Goal: Task Accomplishment & Management: Use online tool/utility

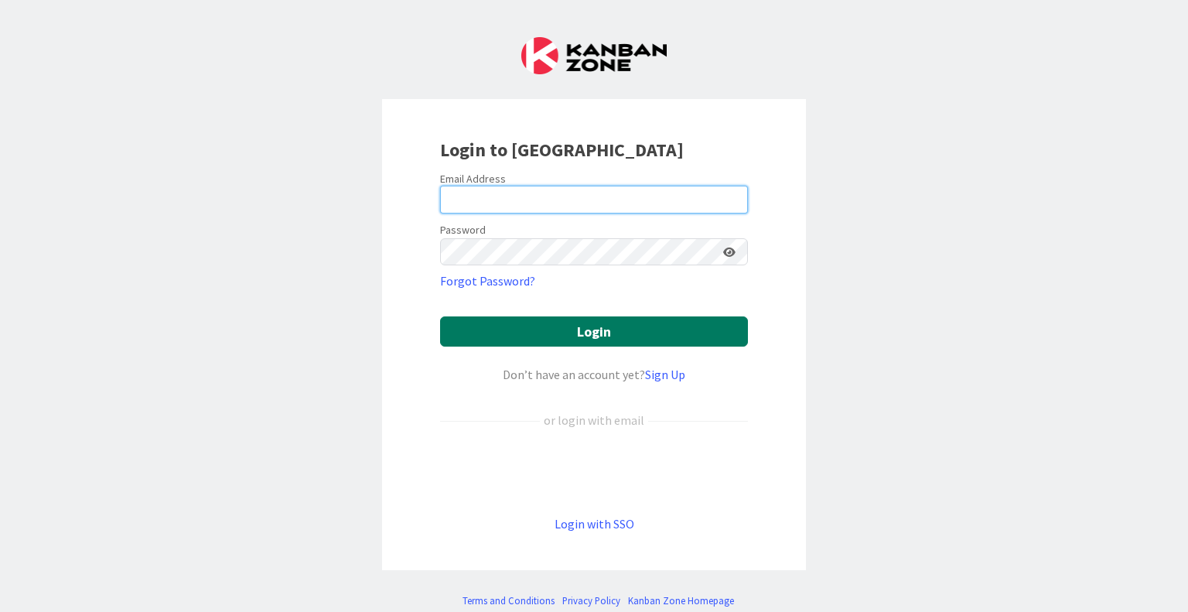
type input "[PERSON_NAME][EMAIL_ADDRESS][PERSON_NAME][DOMAIN_NAME]"
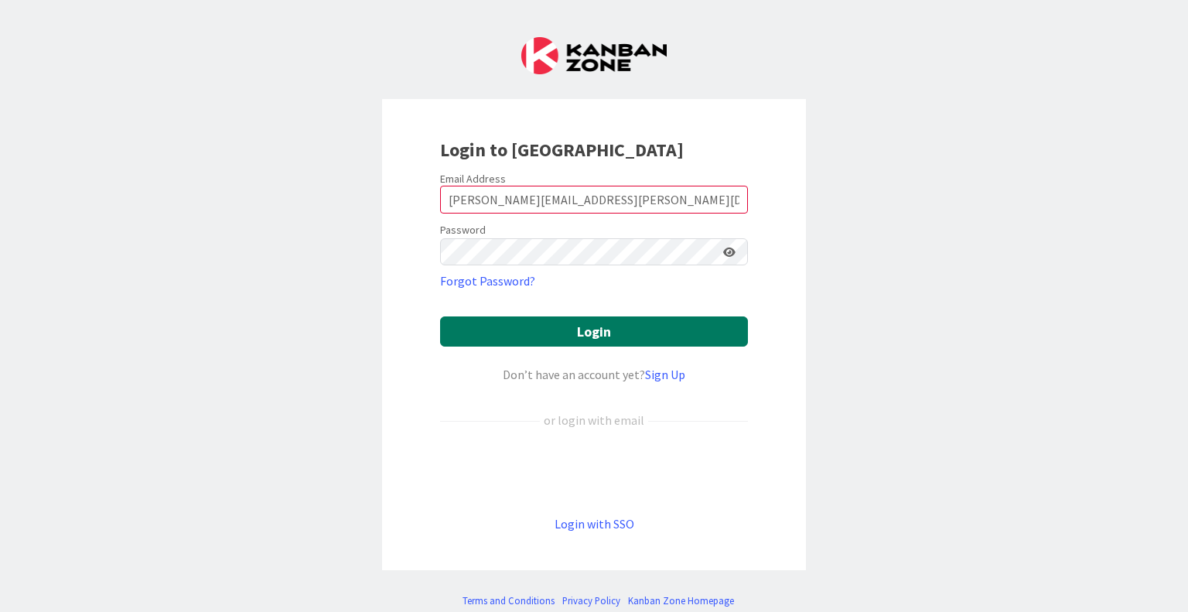
click at [615, 329] on button "Login" at bounding box center [594, 331] width 308 height 30
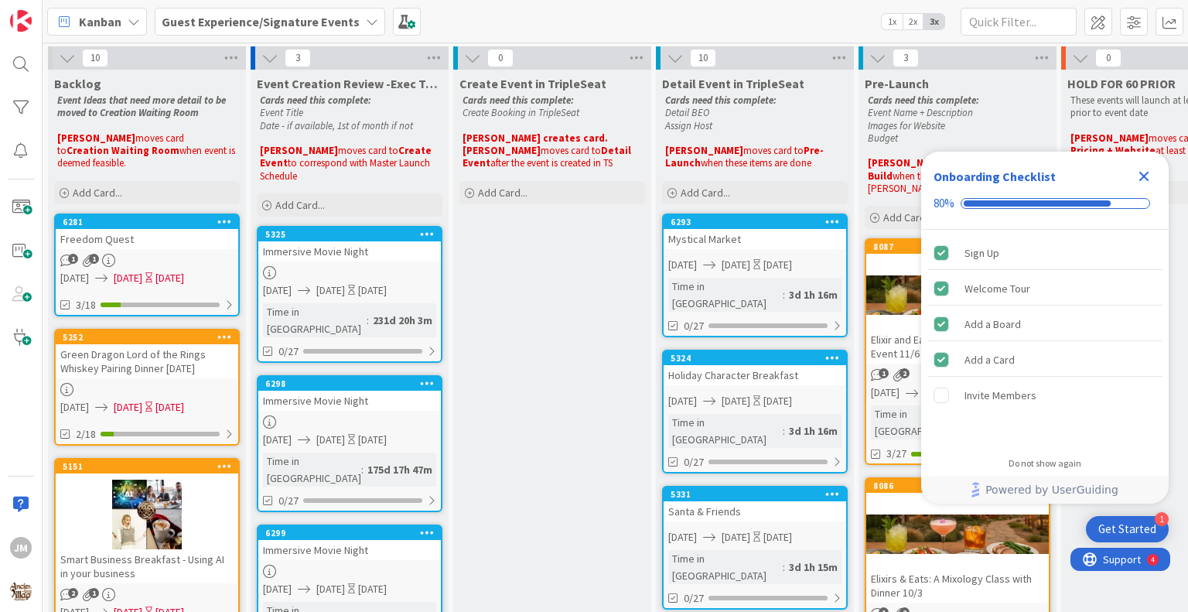
click at [274, 24] on b "Guest Experience/Signature Events" at bounding box center [261, 21] width 198 height 15
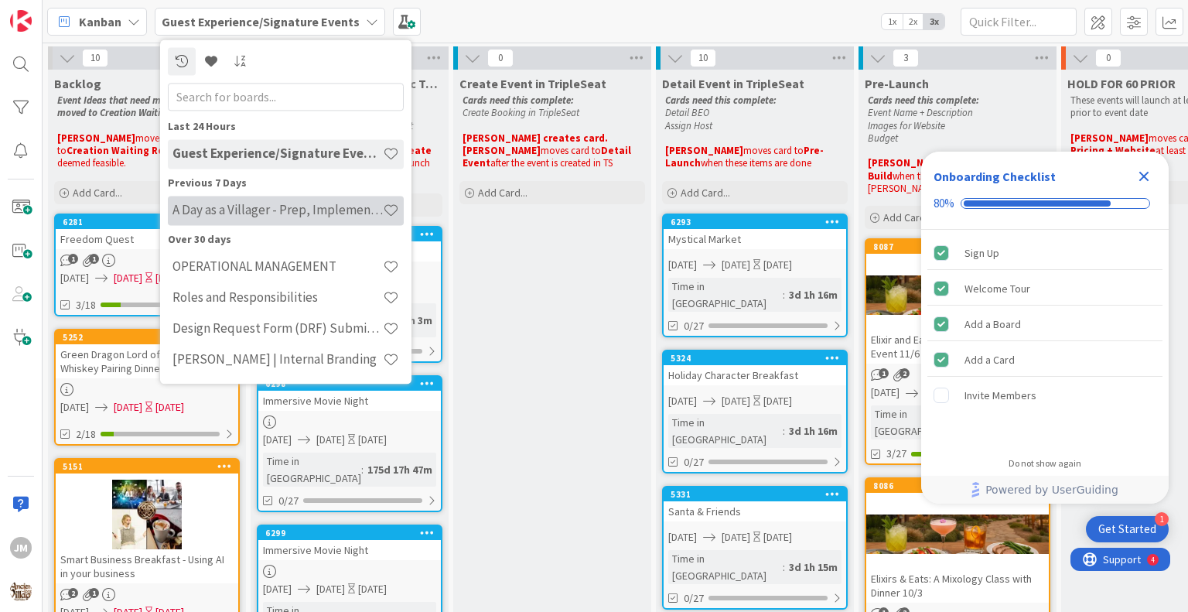
click at [238, 213] on h4 "A Day as a Villager - Prep, Implement and Execute" at bounding box center [277, 210] width 210 height 15
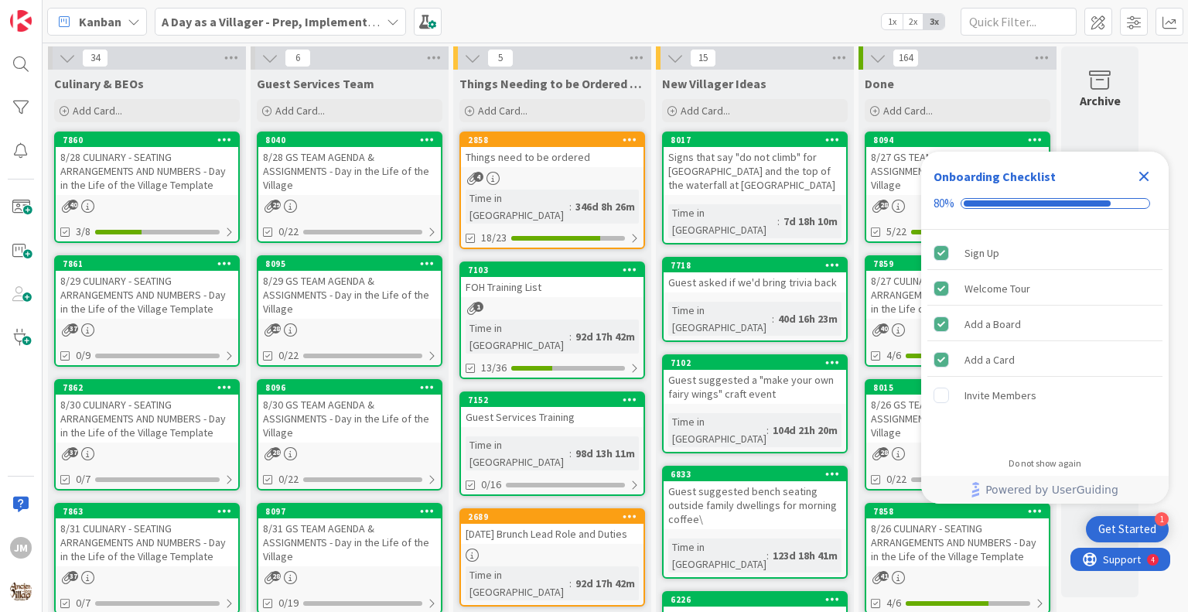
click at [102, 186] on div "8/28 CULINARY - SEATING ARRANGEMENTS AND NUMBERS - Day in the Life of the Villa…" at bounding box center [147, 171] width 182 height 48
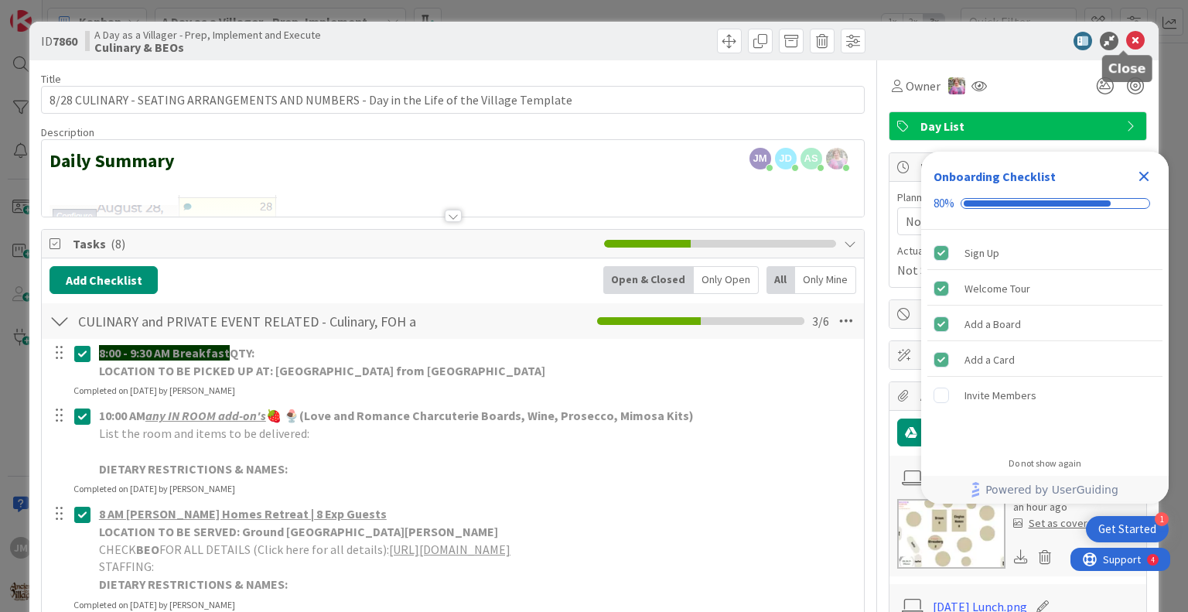
click at [1126, 39] on icon at bounding box center [1135, 41] width 19 height 19
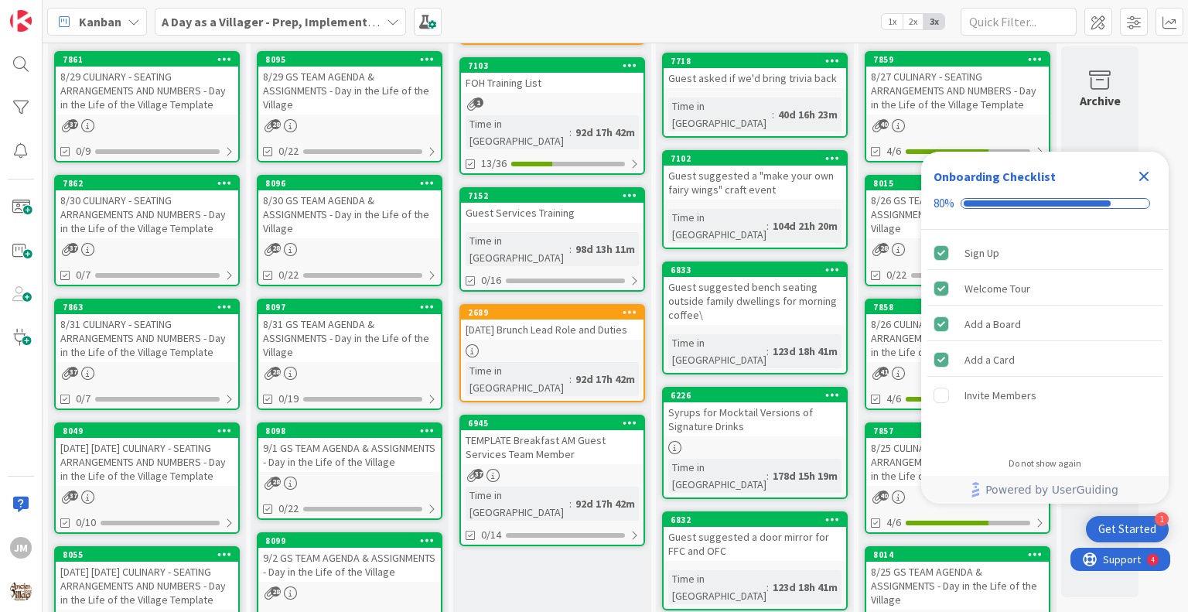
scroll to position [232, 0]
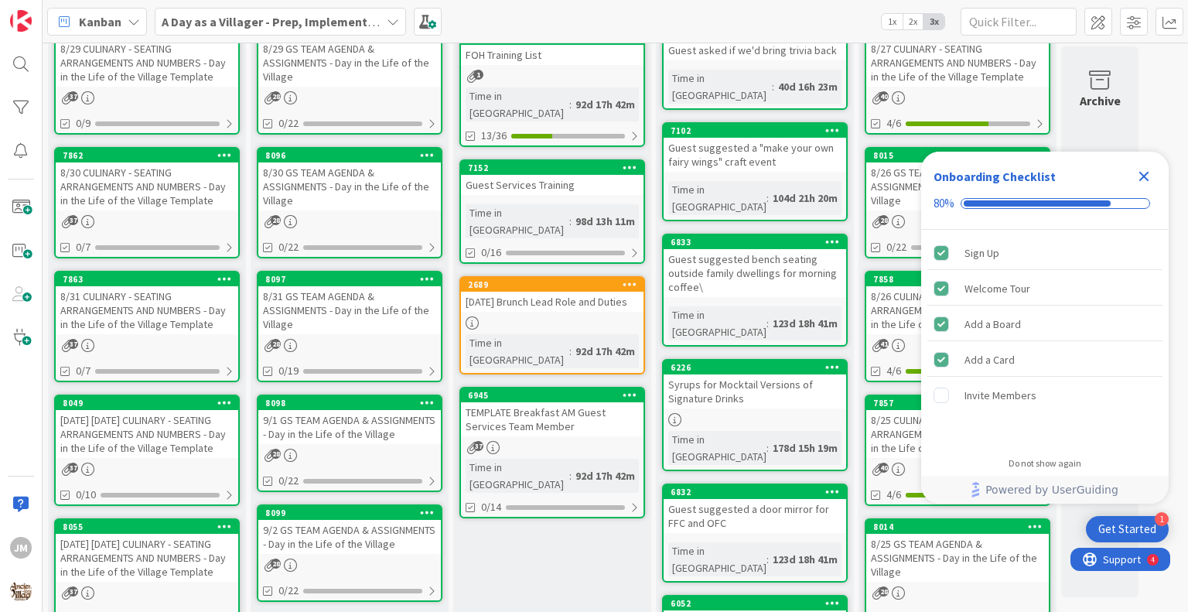
click at [113, 326] on div "8/31 CULINARY - SEATING ARRANGEMENTS AND NUMBERS - Day in the Life of the Villa…" at bounding box center [147, 310] width 182 height 48
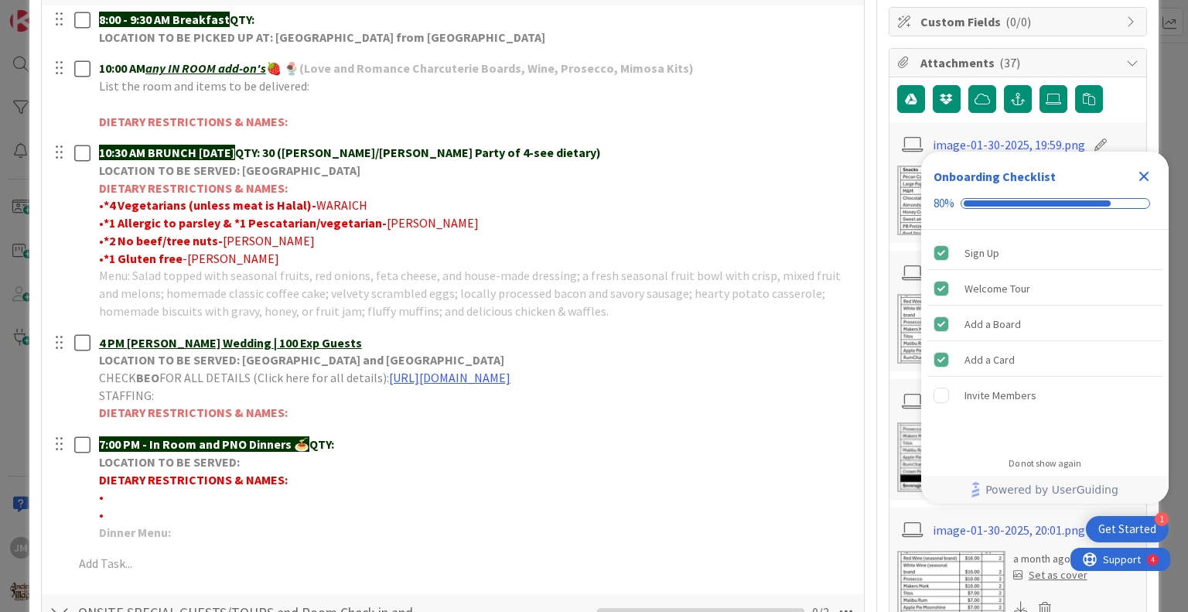
scroll to position [309, 0]
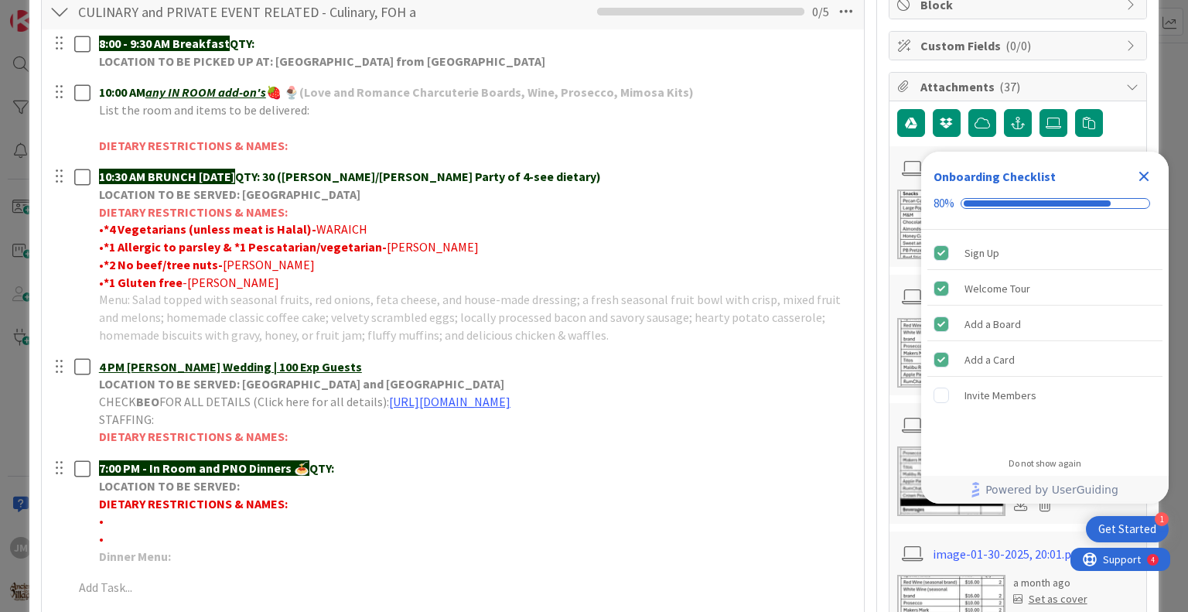
click at [1147, 175] on icon "Close Checklist" at bounding box center [1143, 176] width 19 height 19
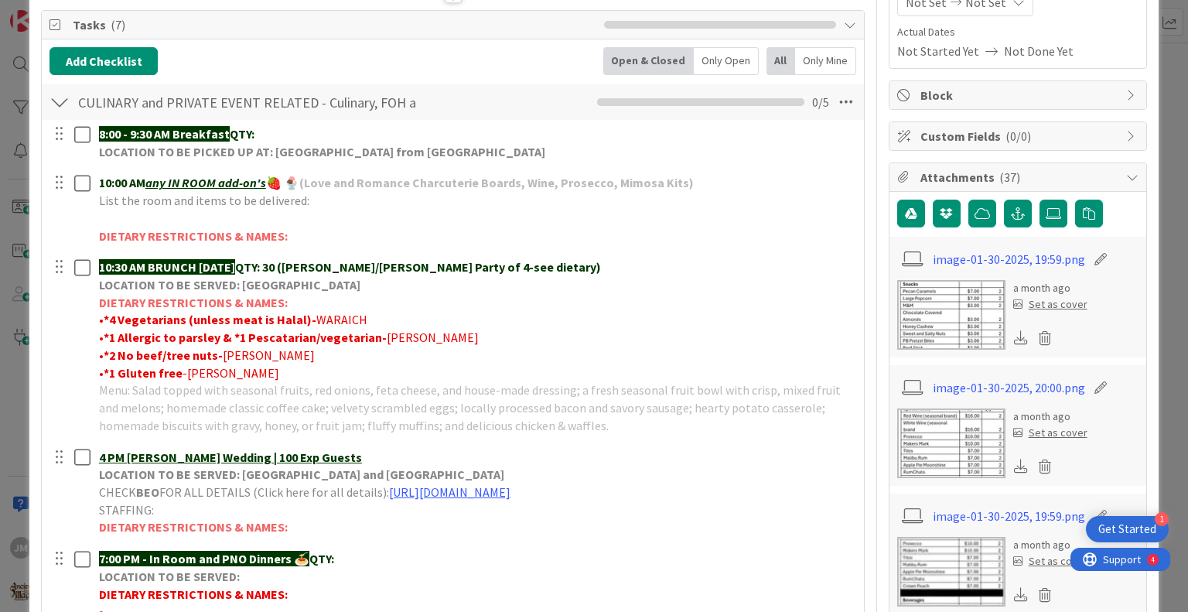
scroll to position [387, 0]
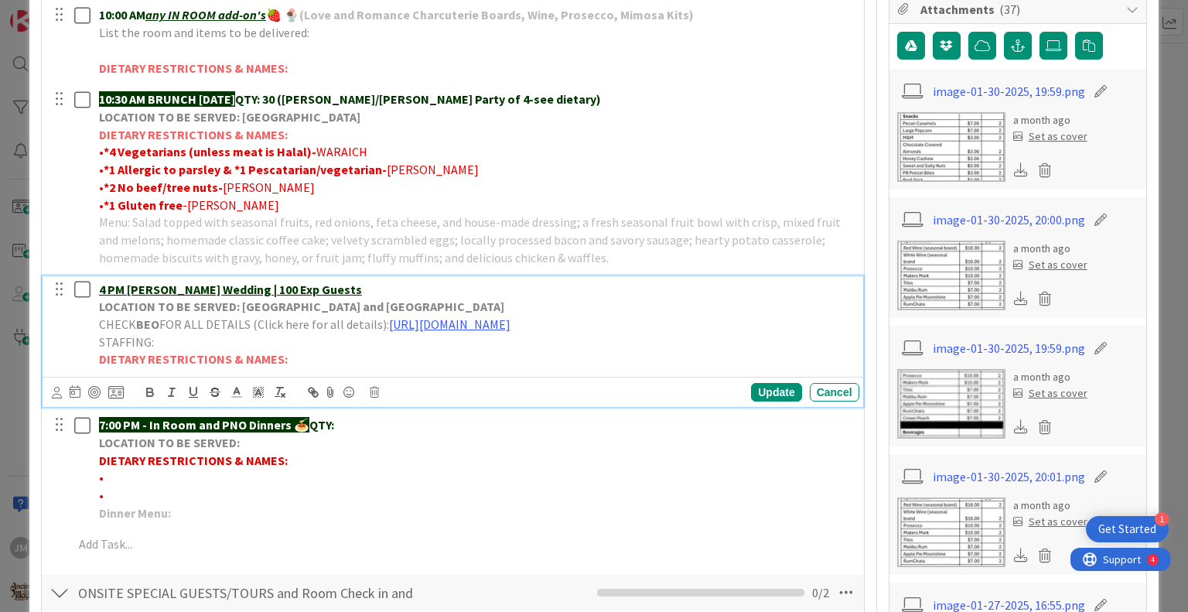
click at [249, 319] on span "FOR ALL DETAILS (Click here for all details):" at bounding box center [274, 323] width 230 height 15
click at [280, 283] on u "4 PM [PERSON_NAME] Wedding | 100 Exp Guests" at bounding box center [230, 288] width 263 height 15
click at [763, 387] on div "Update" at bounding box center [776, 392] width 50 height 19
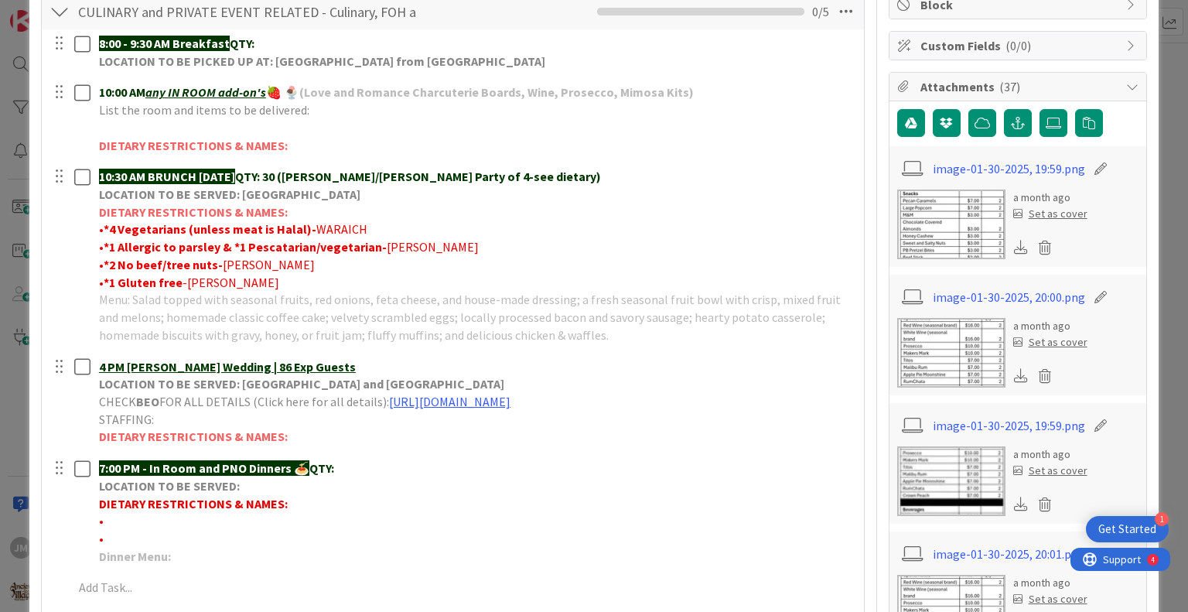
scroll to position [0, 0]
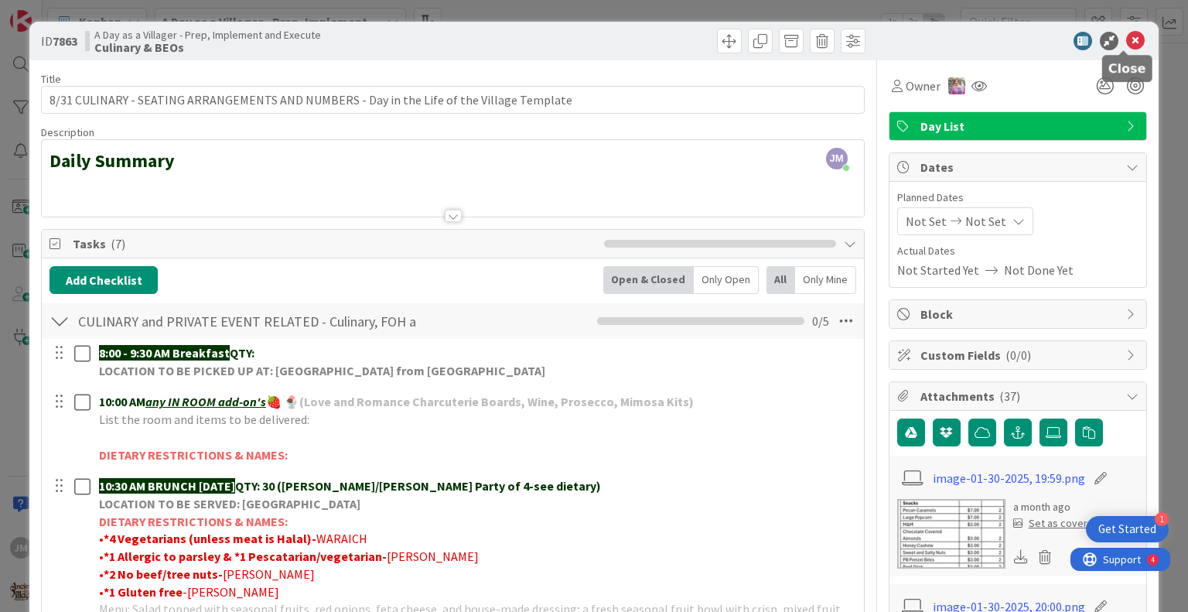
click at [1126, 36] on icon at bounding box center [1135, 41] width 19 height 19
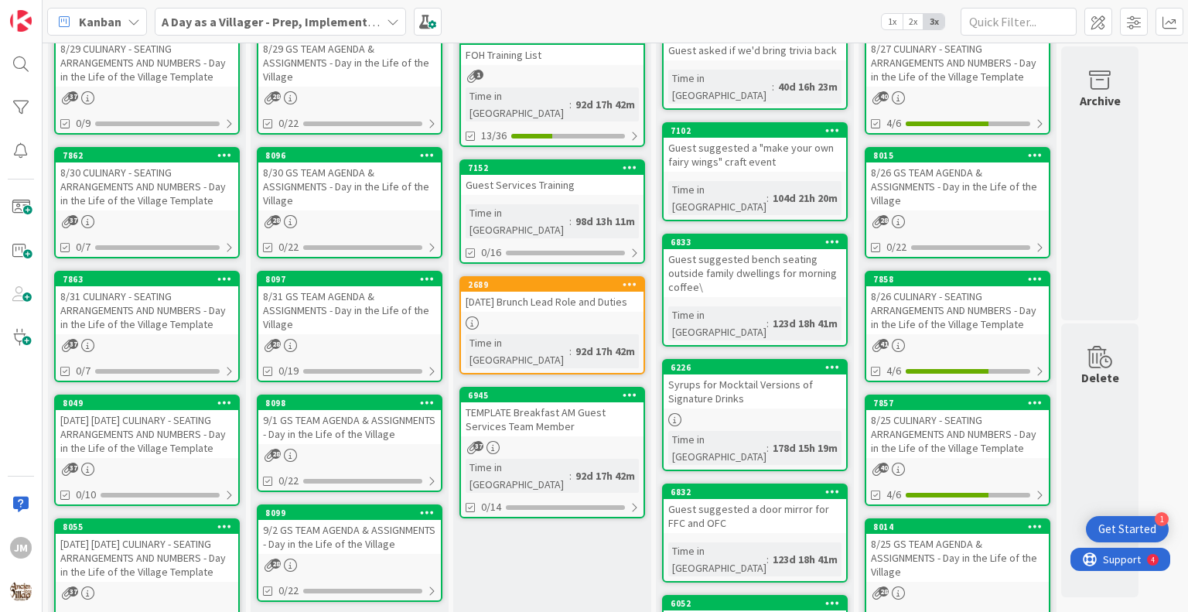
click at [130, 308] on div "8/31 CULINARY - SEATING ARRANGEMENTS AND NUMBERS - Day in the Life of the Villa…" at bounding box center [147, 310] width 182 height 48
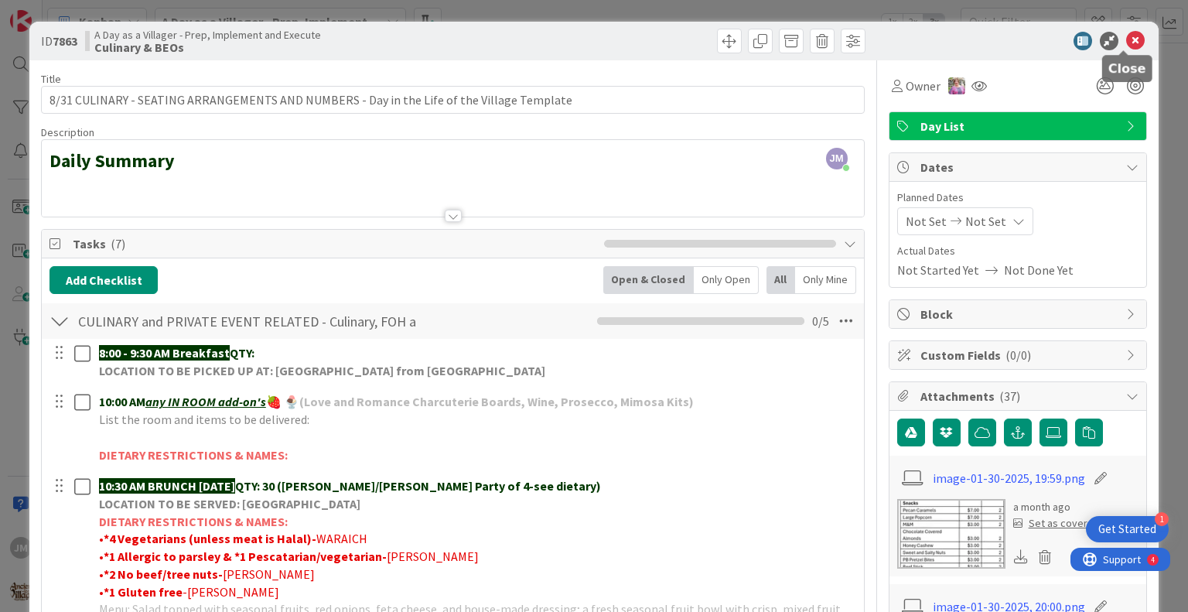
click at [1126, 40] on icon at bounding box center [1135, 41] width 19 height 19
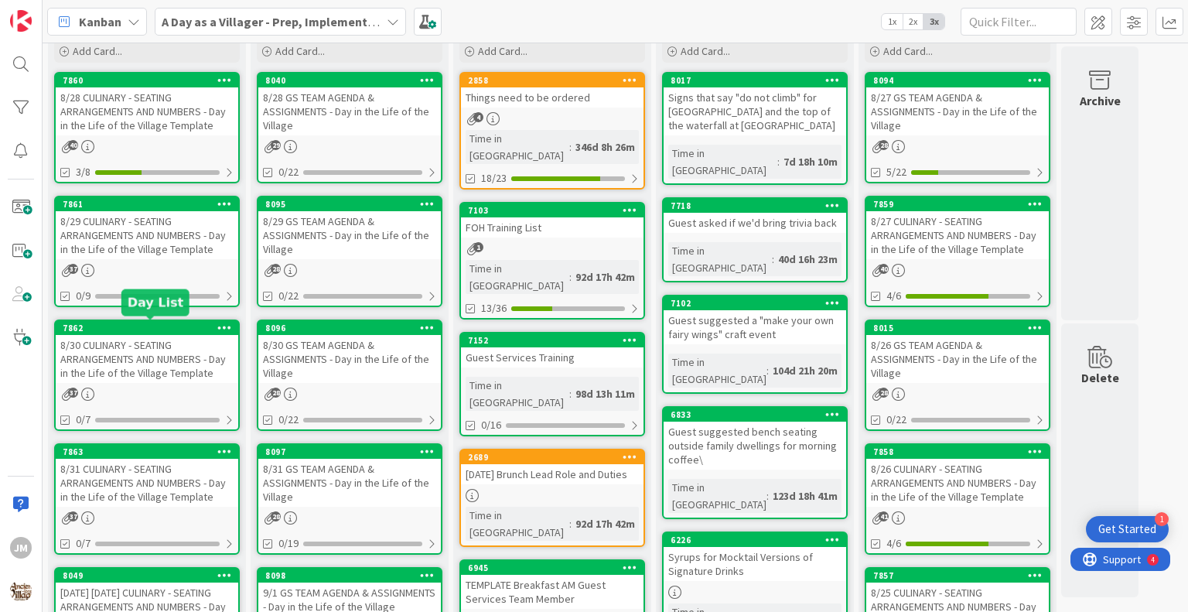
scroll to position [155, 0]
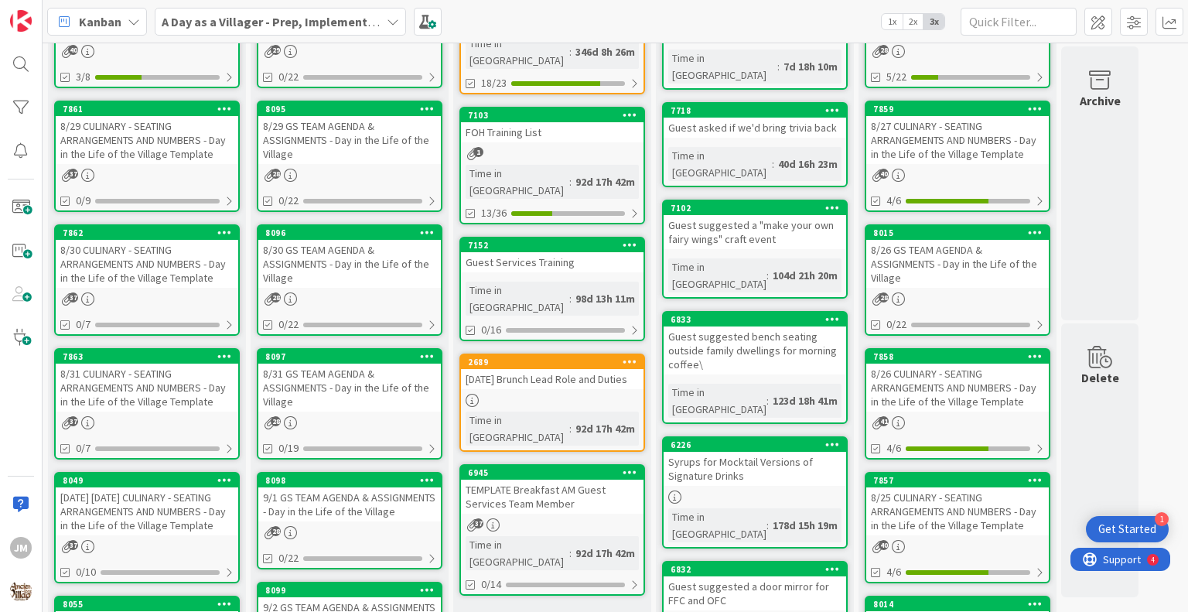
click at [139, 288] on link "7862 8/30 CULINARY - SEATING ARRANGEMENTS AND NUMBERS - Day in the Life of the …" at bounding box center [147, 279] width 186 height 111
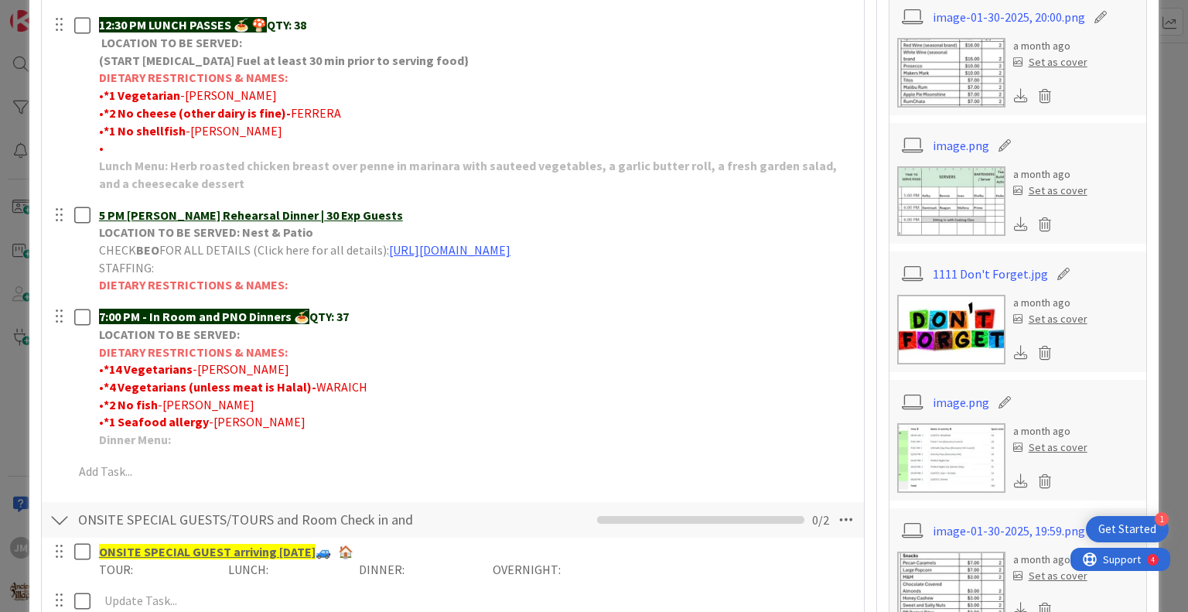
scroll to position [464, 0]
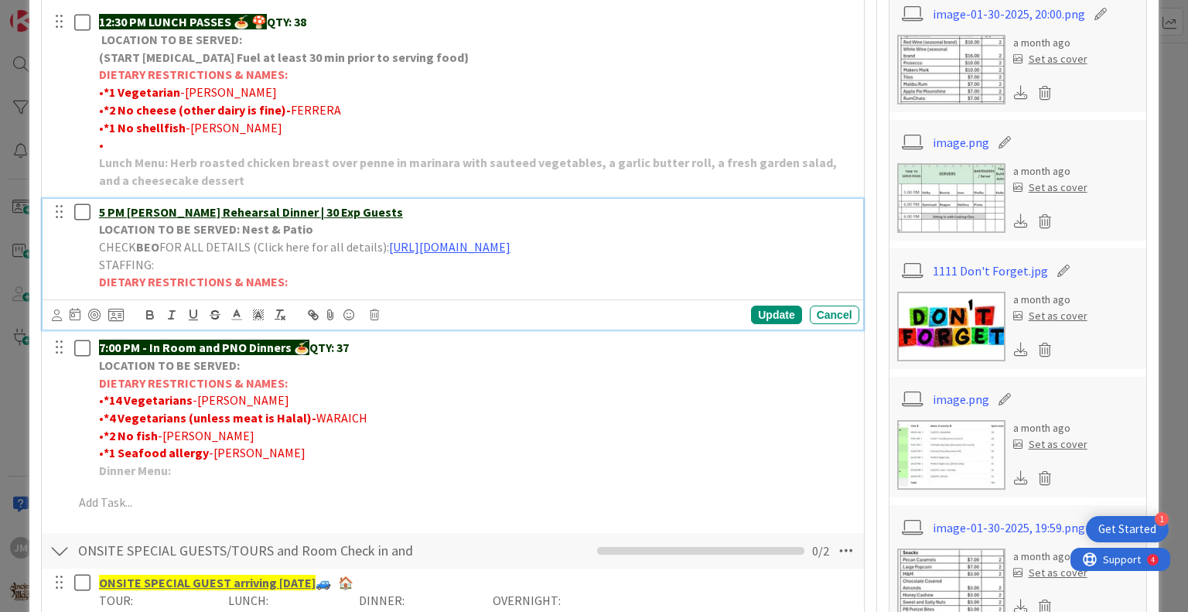
click at [306, 216] on u "5 PM [PERSON_NAME] Rehearsal Dinner | 30 Exp Guests" at bounding box center [251, 211] width 304 height 15
click at [322, 207] on u "5 PM [PERSON_NAME] Rehearsal Dinner | 30 Exp Guests" at bounding box center [251, 211] width 304 height 15
click at [769, 308] on div "Update" at bounding box center [776, 314] width 50 height 19
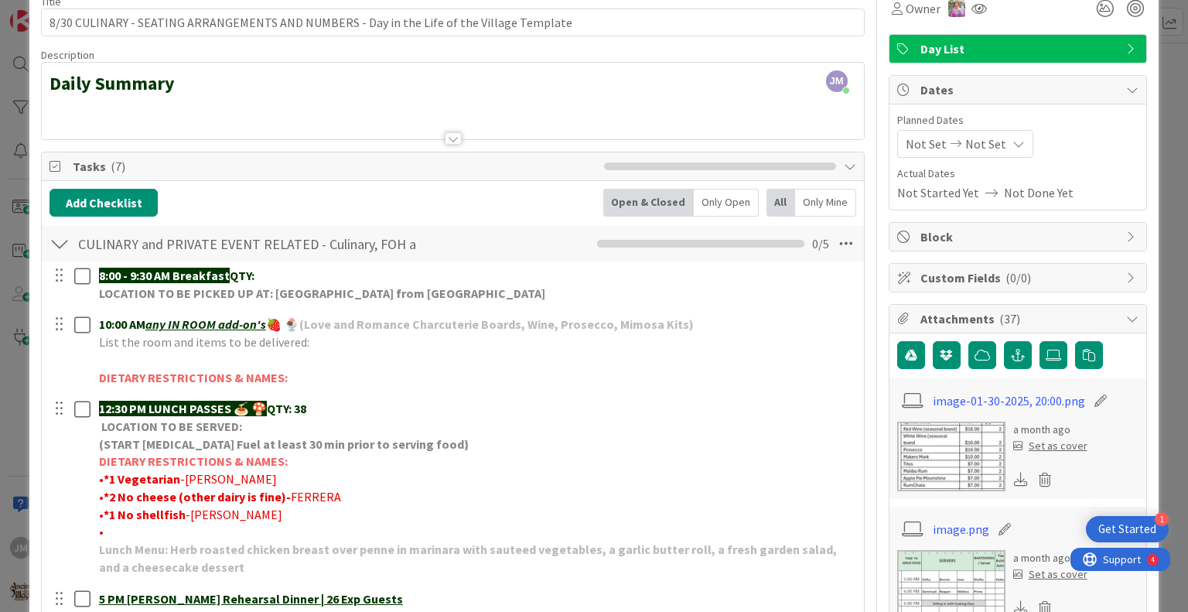
scroll to position [0, 0]
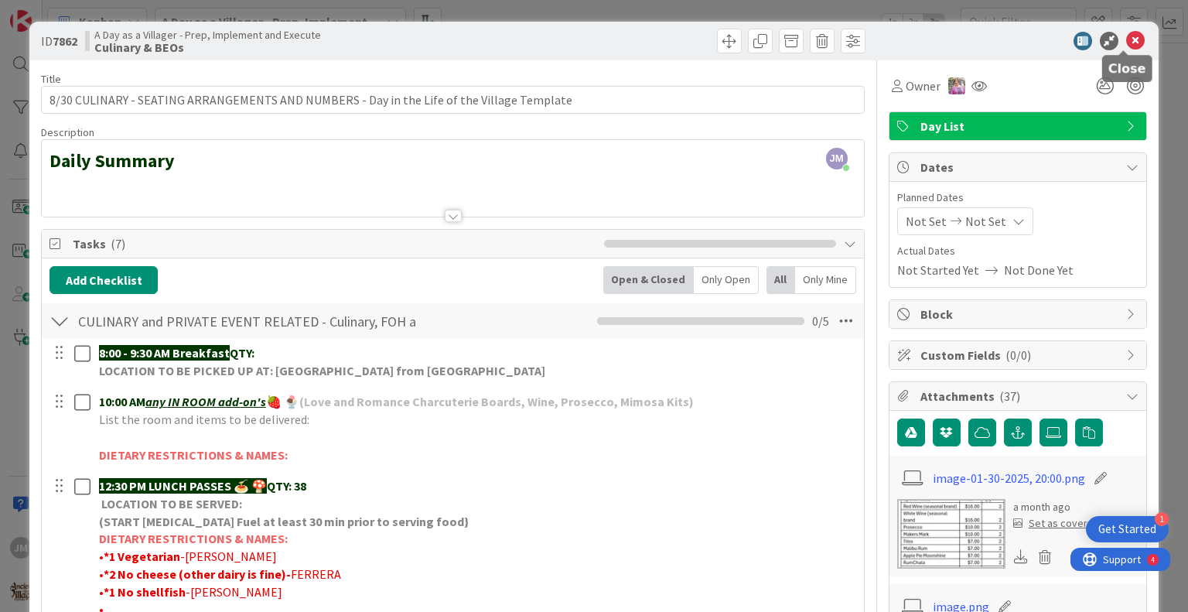
click at [1126, 40] on icon at bounding box center [1135, 41] width 19 height 19
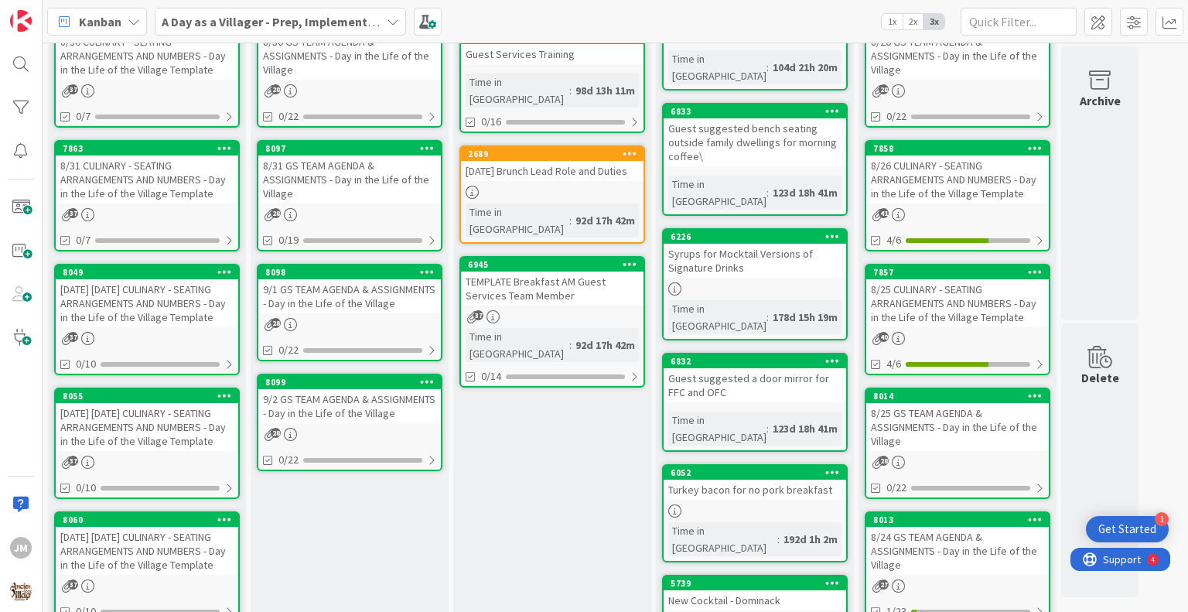
scroll to position [464, 0]
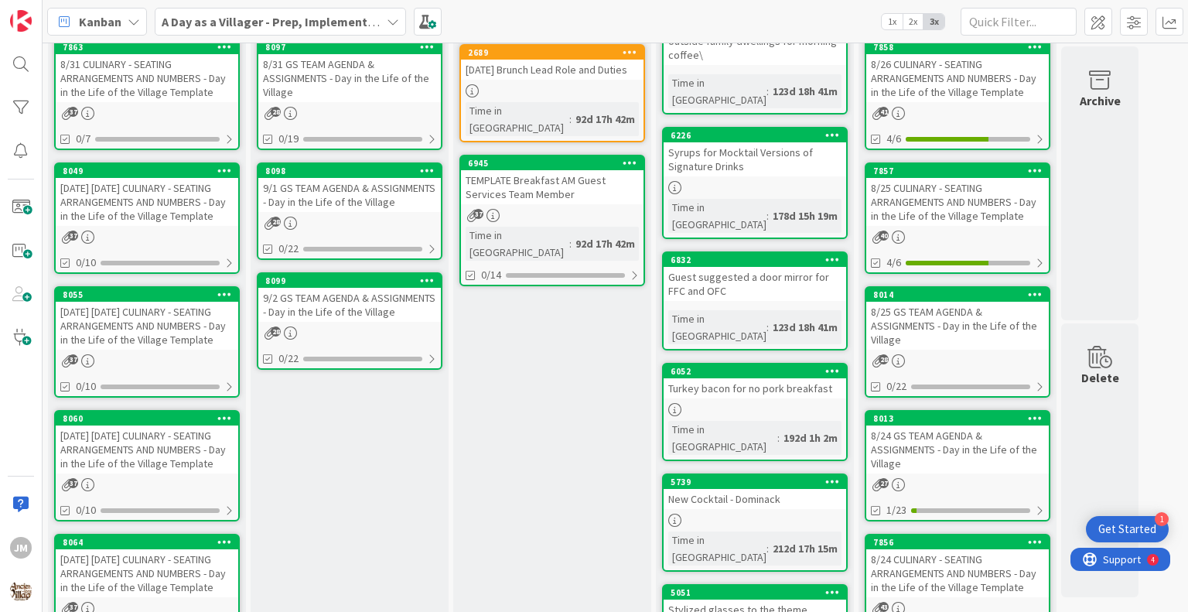
click at [127, 237] on div "37" at bounding box center [147, 236] width 182 height 13
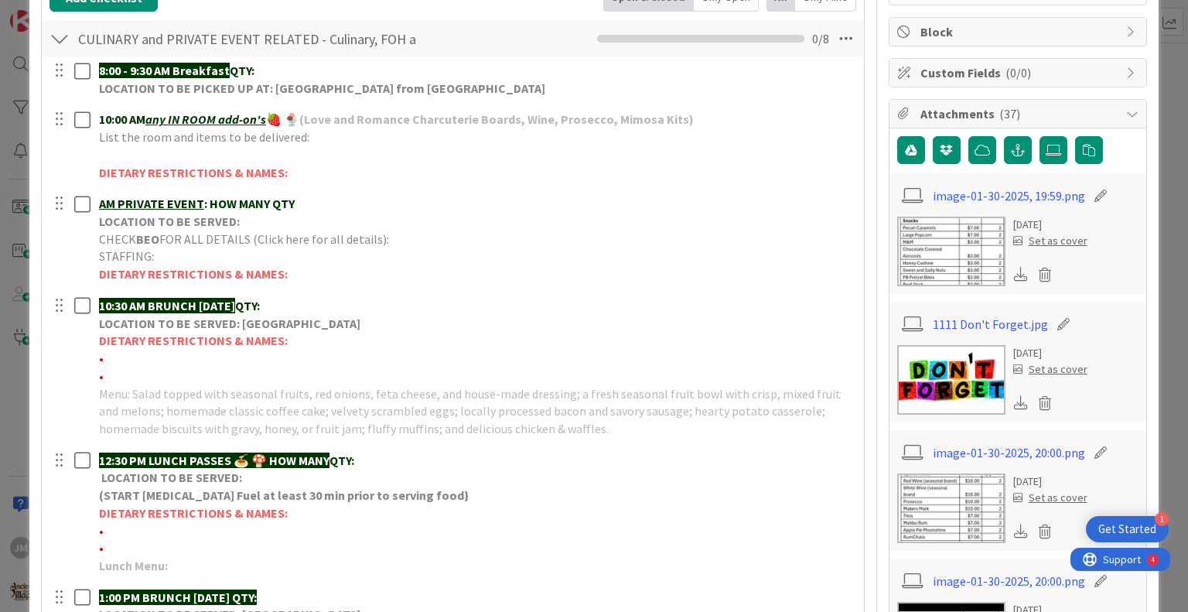
scroll to position [309, 0]
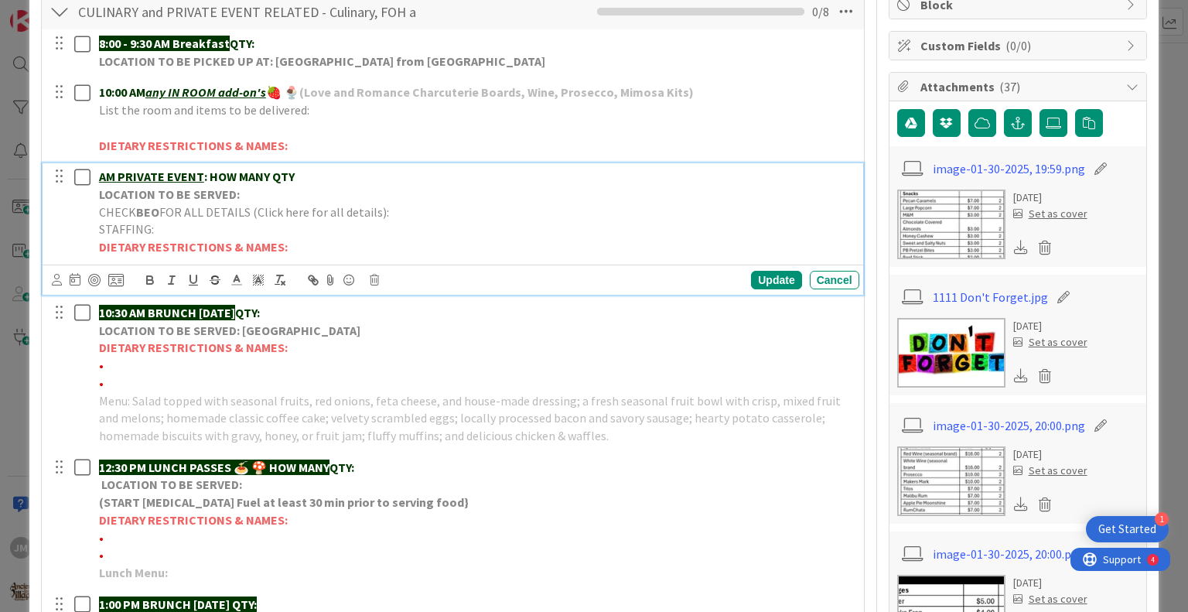
click at [297, 175] on p "AM PRIVATE EVENT : HOW MANY QTY" at bounding box center [476, 177] width 754 height 18
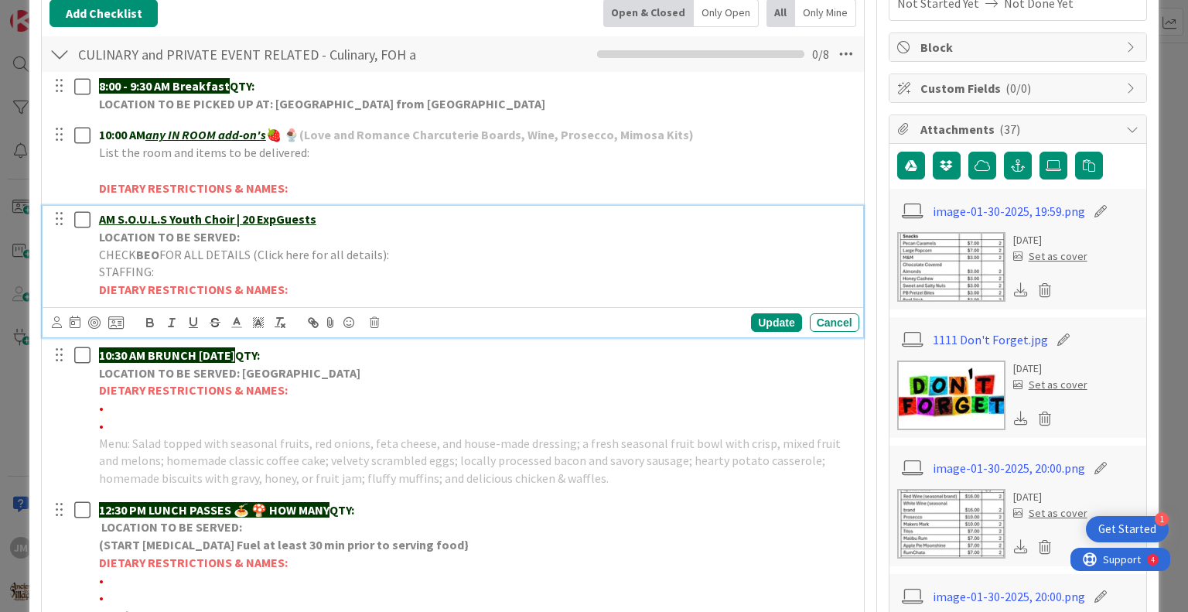
scroll to position [232, 0]
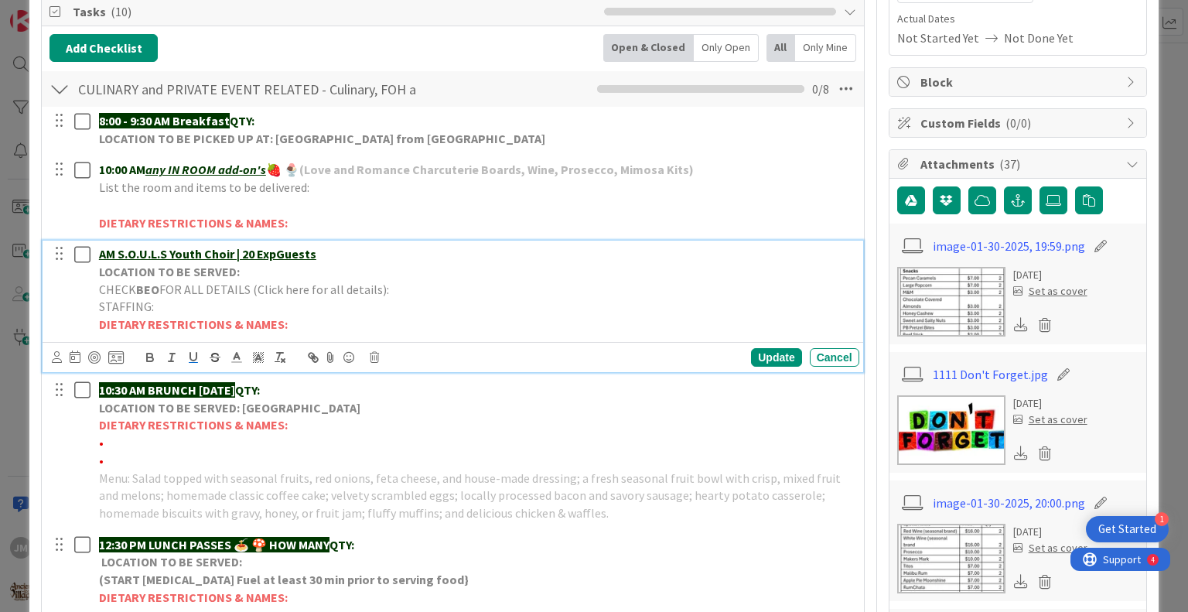
click at [279, 250] on u "AM S.O.U.L.S Youth Choir | 20 ExpGuests" at bounding box center [207, 253] width 217 height 15
click at [420, 281] on p "CHECK BEO FOR ALL DETAILS (Click here for all details):" at bounding box center [476, 290] width 754 height 18
drag, startPoint x: 579, startPoint y: 308, endPoint x: 87, endPoint y: 304, distance: 492.5
click at [87, 304] on div "AM S.O.U.L.S Youth Choir | 20 Exp Guests LOCATION TO BE SERVED: CHECK BEO FOR A…" at bounding box center [453, 288] width 809 height 97
click at [237, 357] on line at bounding box center [237, 357] width 4 height 0
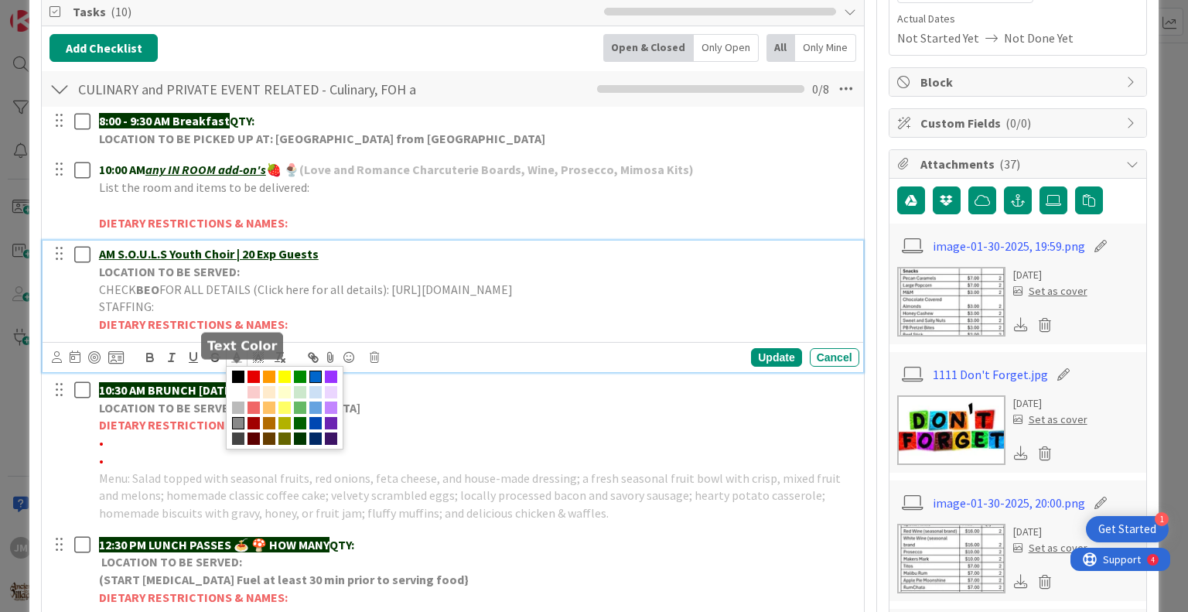
click at [312, 383] on span at bounding box center [315, 376] width 12 height 12
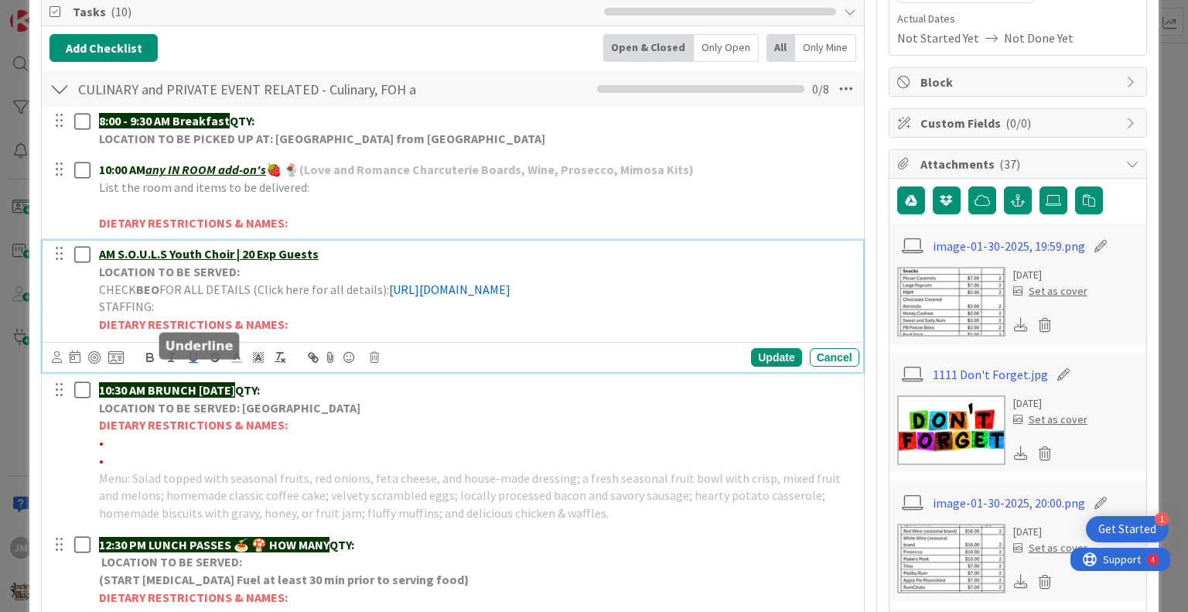
click at [195, 364] on icon "button" at bounding box center [193, 357] width 14 height 14
click at [269, 268] on p "LOCATION TO BE SERVED:" at bounding box center [476, 272] width 754 height 18
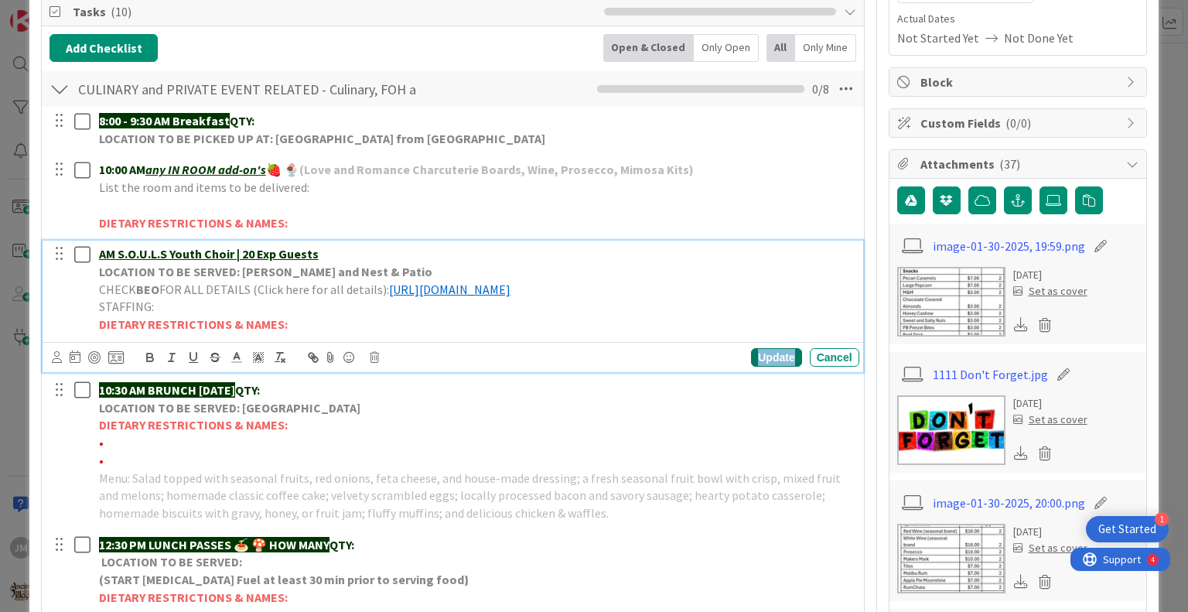
click at [759, 366] on div "Update" at bounding box center [776, 357] width 50 height 19
click at [133, 260] on u "AM S.O.U.L.S Youth Choir | 20 Exp Guests" at bounding box center [209, 253] width 220 height 15
click at [96, 251] on div "AM S.O.U.L.S Youth Choir | 20 Exp Guests LOCATION TO BE SERVED: [PERSON_NAME] a…" at bounding box center [476, 288] width 766 height 97
click at [776, 366] on div "Update" at bounding box center [776, 357] width 50 height 19
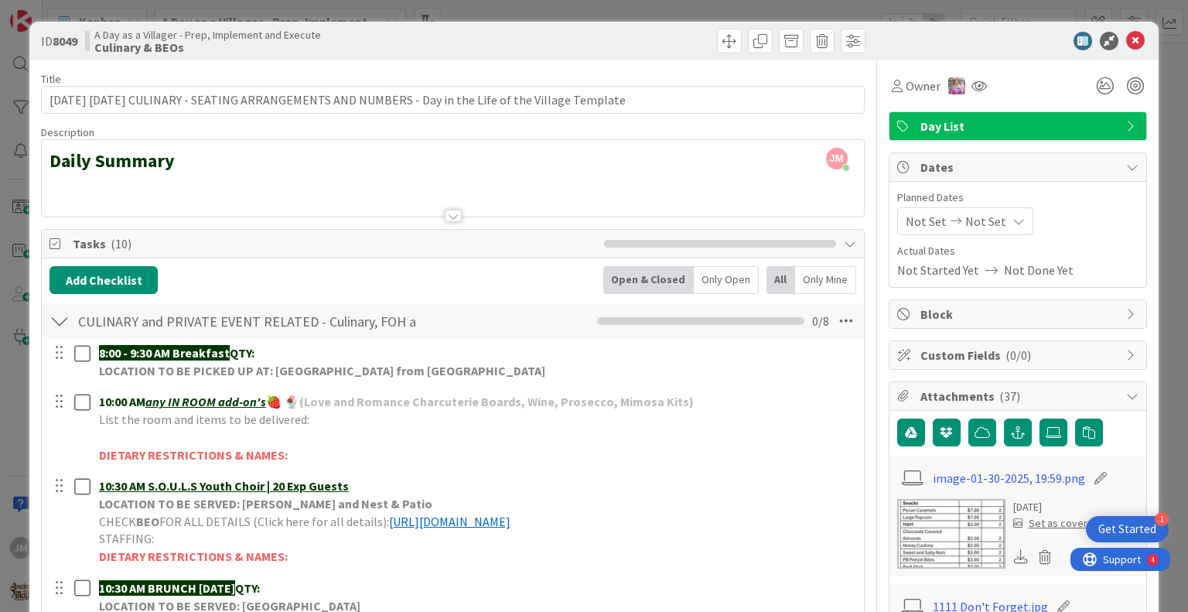
scroll to position [0, 0]
click at [1126, 43] on icon at bounding box center [1135, 41] width 19 height 19
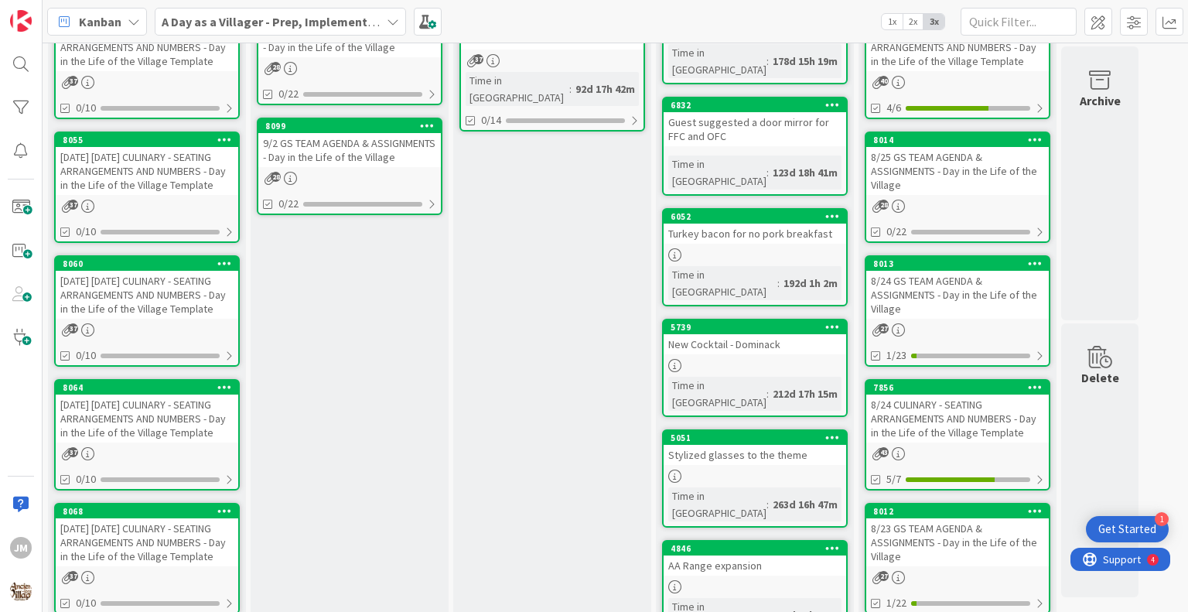
click at [86, 199] on icon at bounding box center [87, 205] width 13 height 13
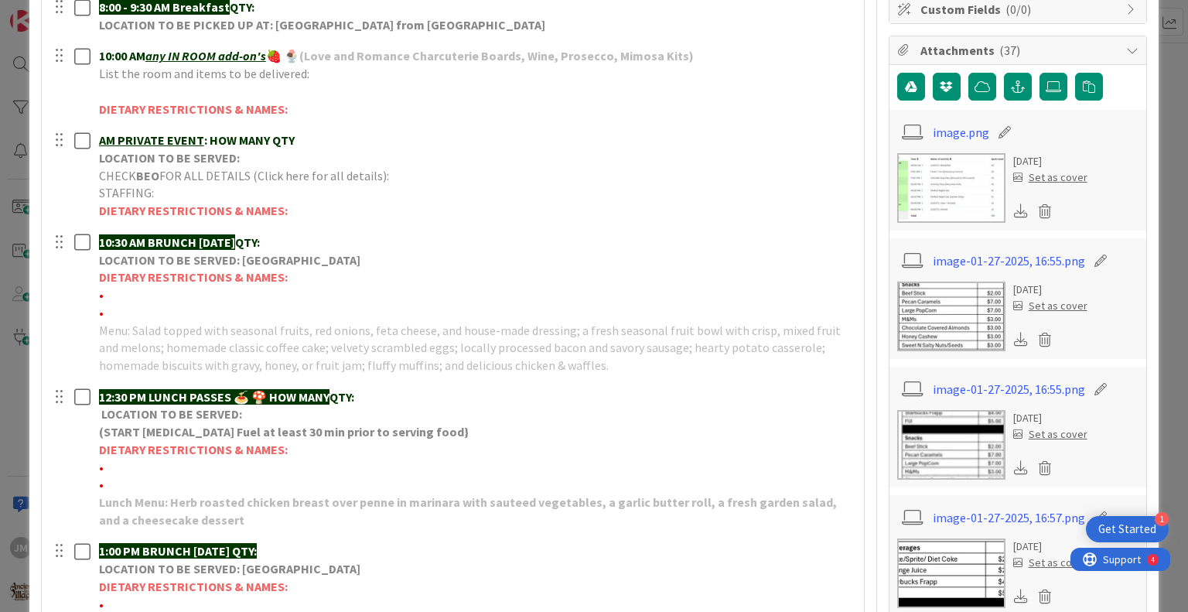
scroll to position [309, 0]
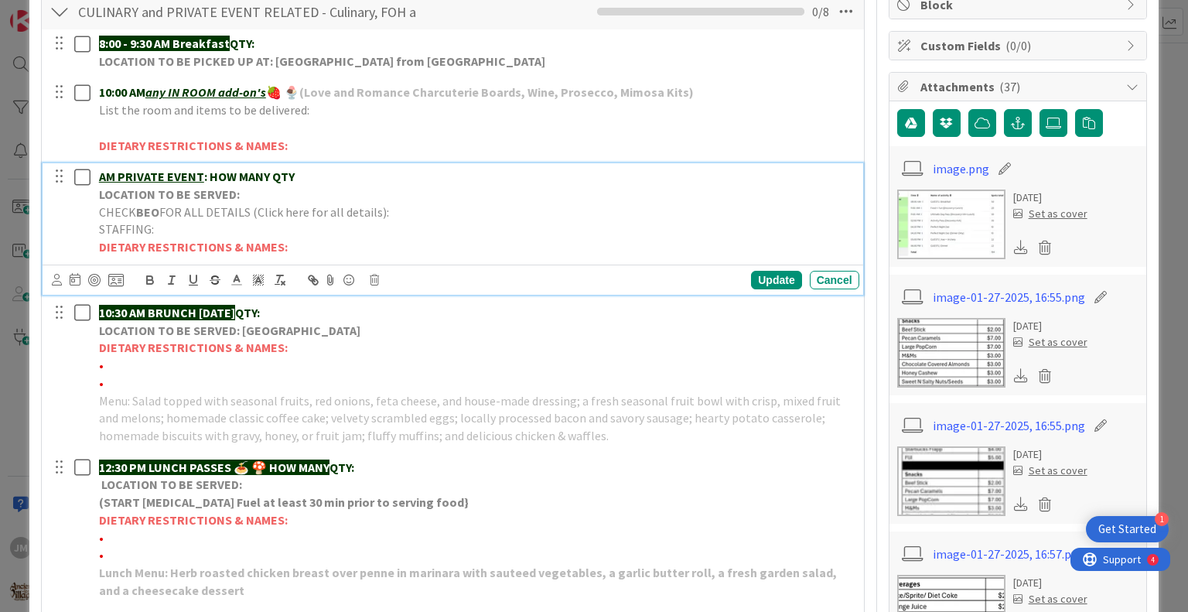
click at [310, 175] on p "AM PRIVATE EVENT : HOW MANY QTY" at bounding box center [476, 177] width 754 height 18
click at [119, 175] on u "AM Smokies Baseball | OFFSITE CATERING (Pick up at 3pm)" at bounding box center [261, 176] width 325 height 15
click at [412, 203] on p "CHECK BEO FOR ALL DETAILS (Click here for all details):" at bounding box center [476, 212] width 754 height 18
drag, startPoint x: 584, startPoint y: 235, endPoint x: 91, endPoint y: 229, distance: 493.3
click at [91, 229] on div "Smokies Baseball | OFFSITE CATERING (Pick up at 3pm) LOCATION TO BE SERVED: CHE…" at bounding box center [453, 211] width 809 height 97
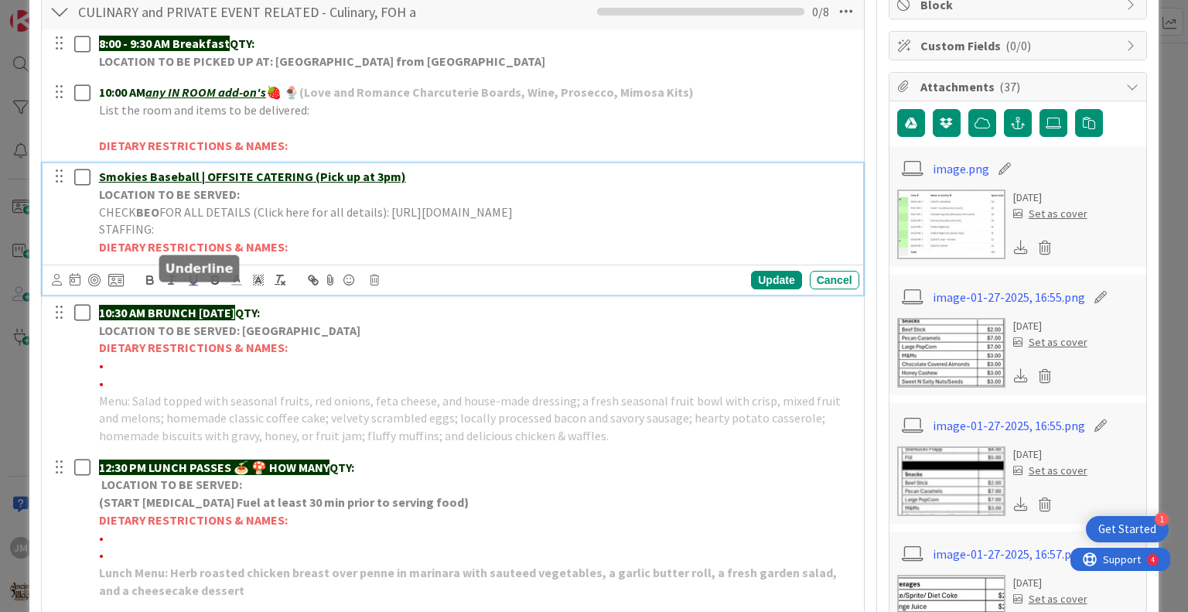
click at [190, 283] on icon "button" at bounding box center [193, 279] width 6 height 8
click at [238, 287] on icon at bounding box center [237, 280] width 14 height 14
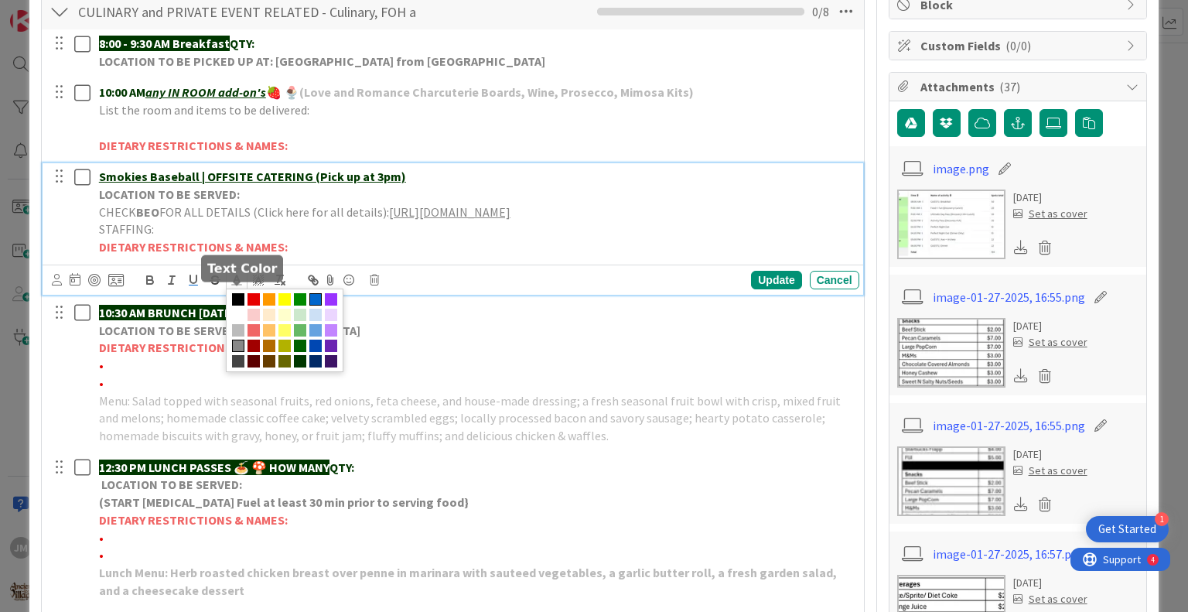
click at [315, 305] on span at bounding box center [315, 299] width 12 height 12
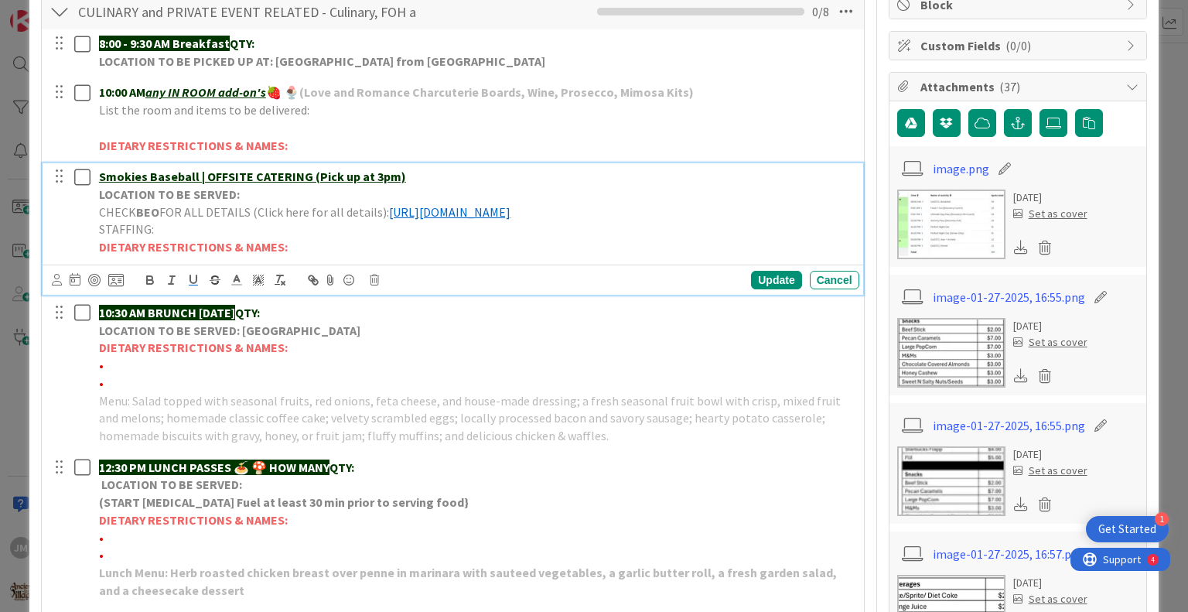
drag, startPoint x: 397, startPoint y: 188, endPoint x: 349, endPoint y: 187, distance: 47.2
click at [377, 189] on p "LOCATION TO BE SERVED:" at bounding box center [476, 195] width 754 height 18
click at [770, 289] on div "Update" at bounding box center [776, 280] width 50 height 19
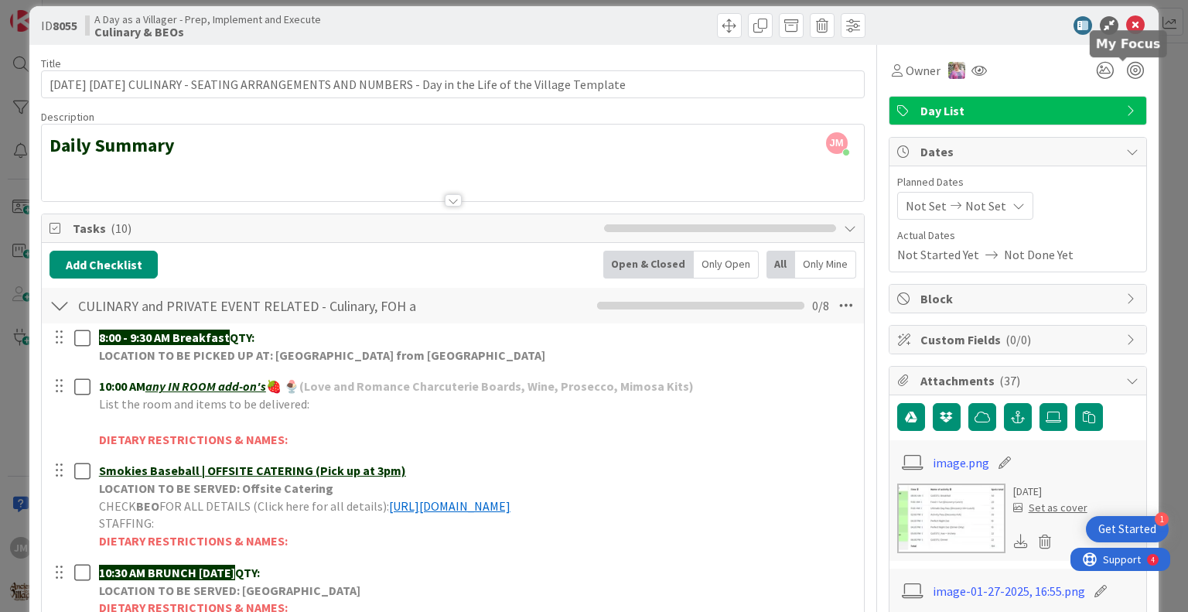
scroll to position [0, 0]
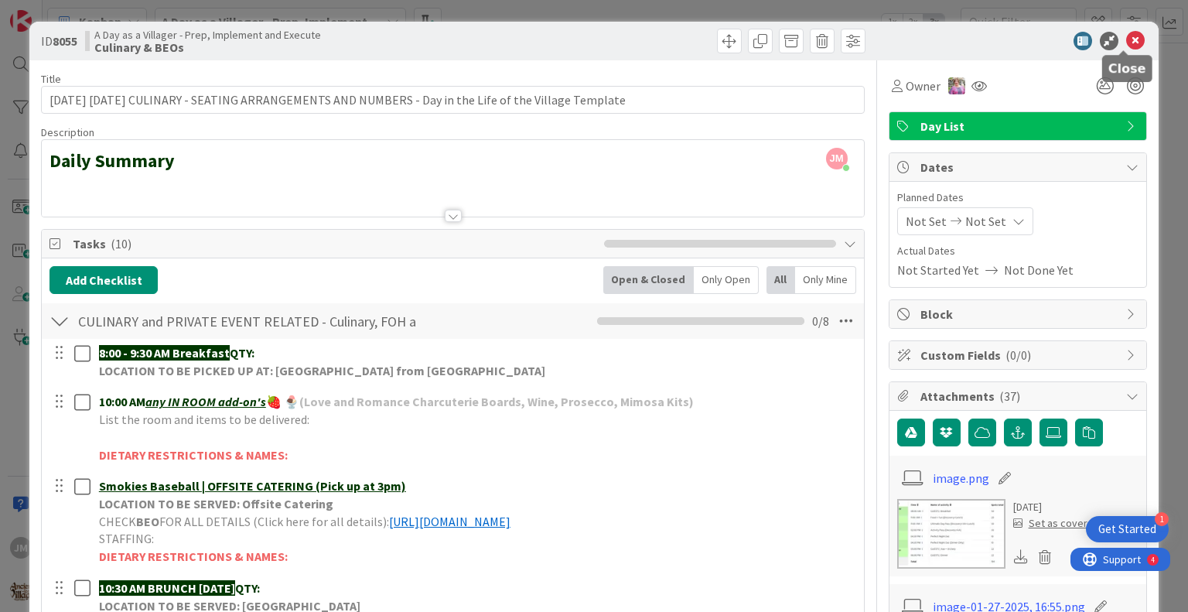
click at [1126, 41] on icon at bounding box center [1135, 41] width 19 height 19
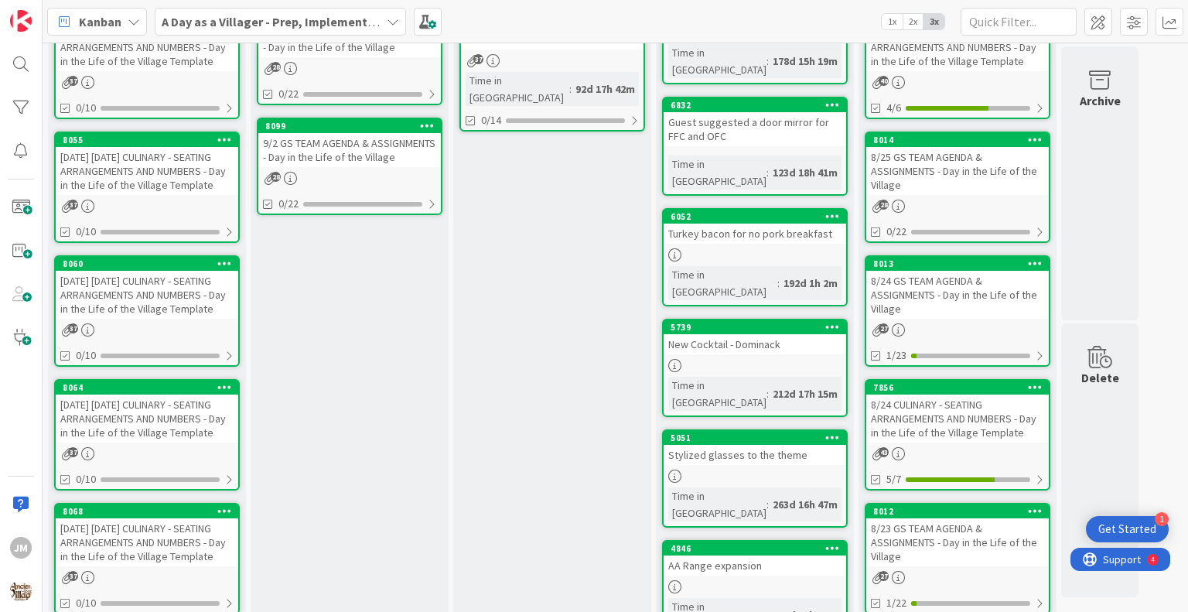
scroll to position [773, 0]
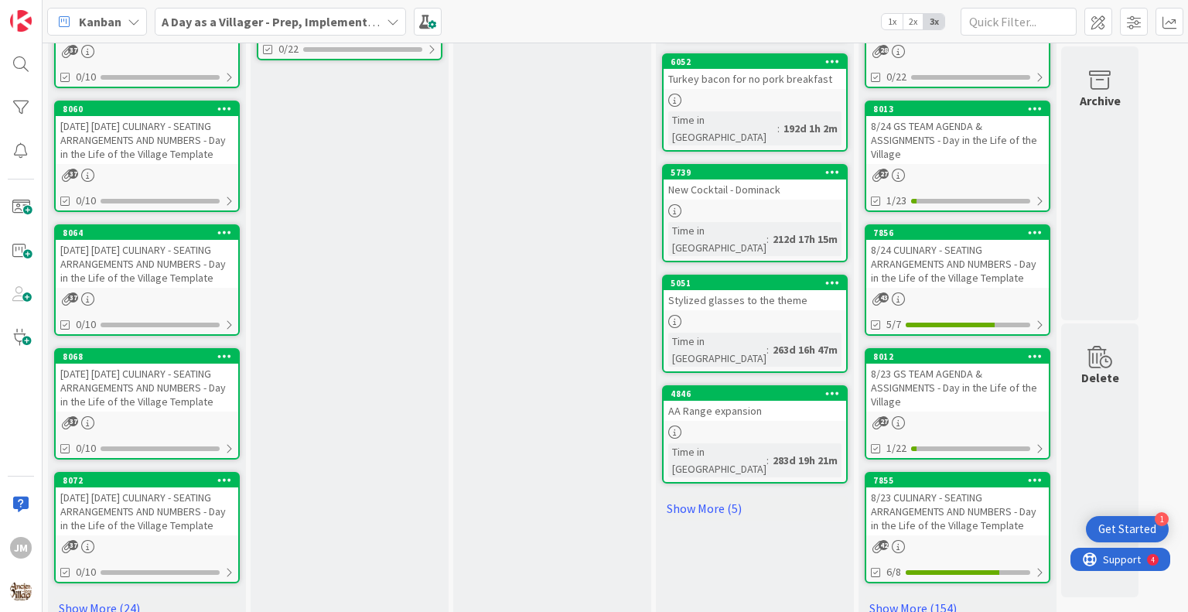
click at [125, 435] on link "8068 [DATE] [DATE] CULINARY - SEATING ARRANGEMENTS AND NUMBERS - Day in the Lif…" at bounding box center [147, 403] width 186 height 111
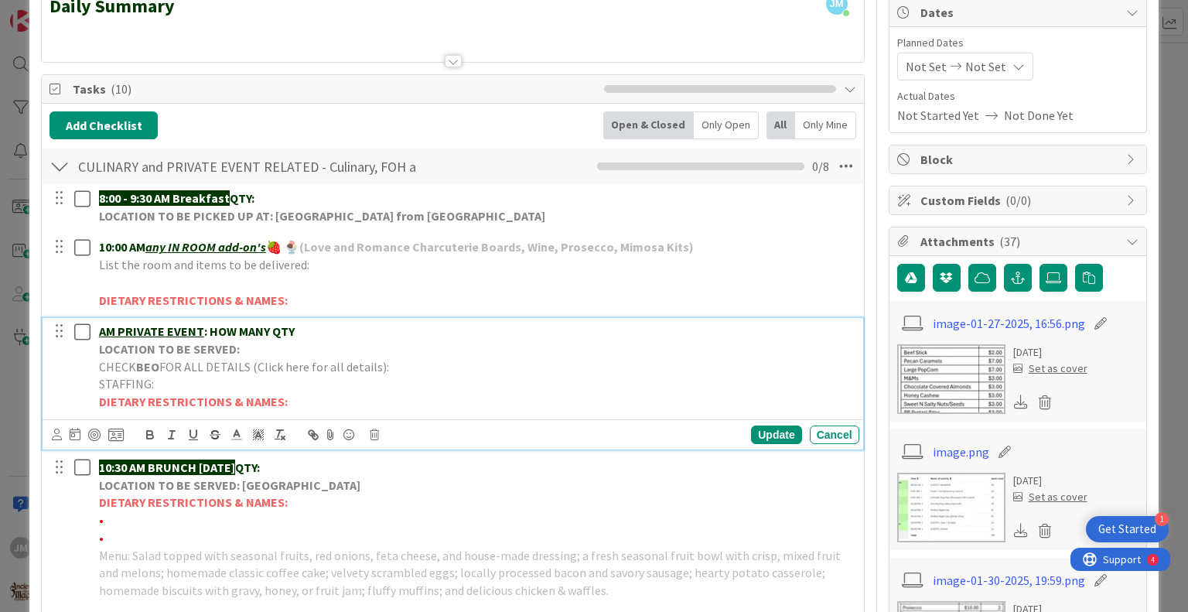
click at [396, 370] on p "CHECK BEO FOR ALL DETAILS (Click here for all details):" at bounding box center [476, 367] width 754 height 18
paste div
click at [383, 363] on span "FOR ALL DETAILS (Click here for all details):[URL][DOMAIN_NAME]" at bounding box center [334, 366] width 351 height 15
drag, startPoint x: 538, startPoint y: 376, endPoint x: 90, endPoint y: 386, distance: 448.5
click at [90, 386] on div "AM PRIVATE EVENT : HOW MANY QTY LOCATION TO BE SERVED: CHECK BEO FOR ALL DETAIL…" at bounding box center [453, 366] width 809 height 97
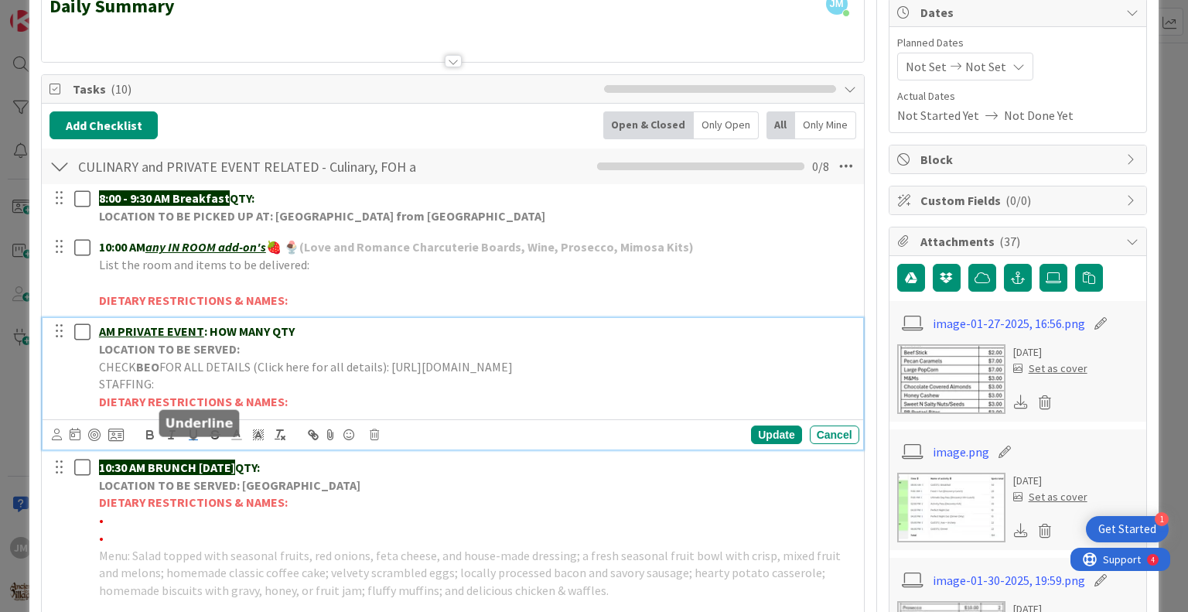
click at [190, 438] on icon "button" at bounding box center [193, 434] width 6 height 8
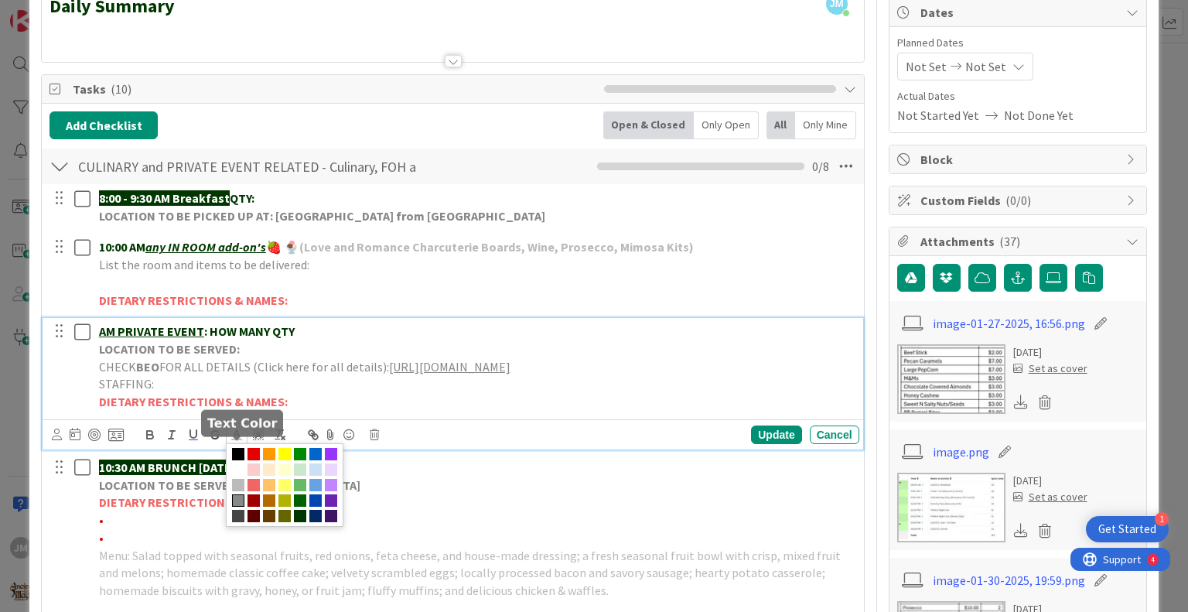
click at [232, 441] on icon at bounding box center [237, 435] width 14 height 14
click at [319, 460] on span at bounding box center [315, 454] width 12 height 12
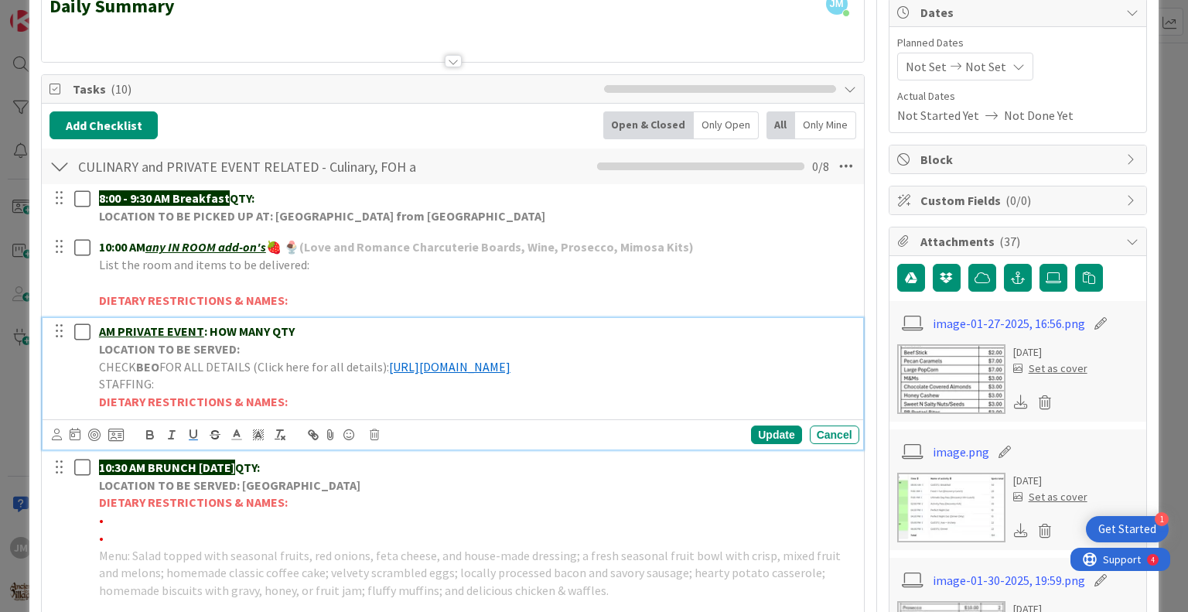
click at [275, 346] on p "LOCATION TO BE SERVED:" at bounding box center [476, 349] width 754 height 18
click at [309, 330] on p "AM PRIVATE EVENT : HOW MANY QTY" at bounding box center [476, 331] width 754 height 18
click at [97, 329] on div "AM JCF Retreat LOCATION TO BE SERVED: CHECK BEO FOR ALL DETAILS (Click here for…" at bounding box center [476, 366] width 766 height 97
click at [99, 330] on u "AM JCF Retreat" at bounding box center [142, 330] width 86 height 15
click at [216, 324] on p "8:30 AM JCF Retreat" at bounding box center [476, 331] width 754 height 18
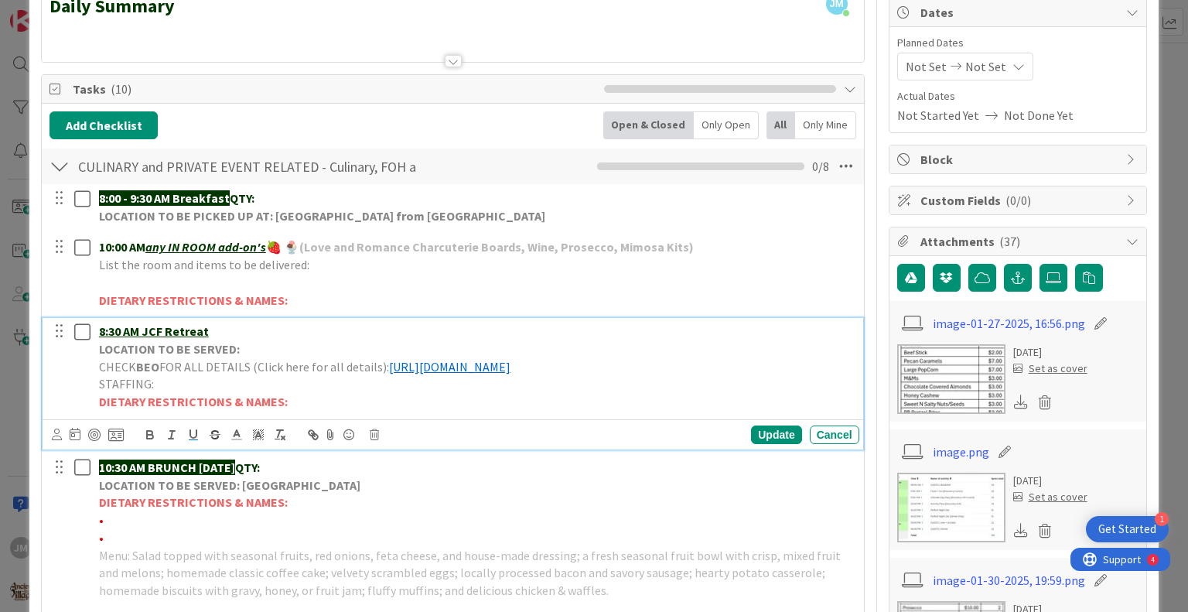
click at [257, 346] on p "LOCATION TO BE SERVED:" at bounding box center [476, 349] width 754 height 18
click at [753, 444] on div "Update" at bounding box center [776, 434] width 50 height 19
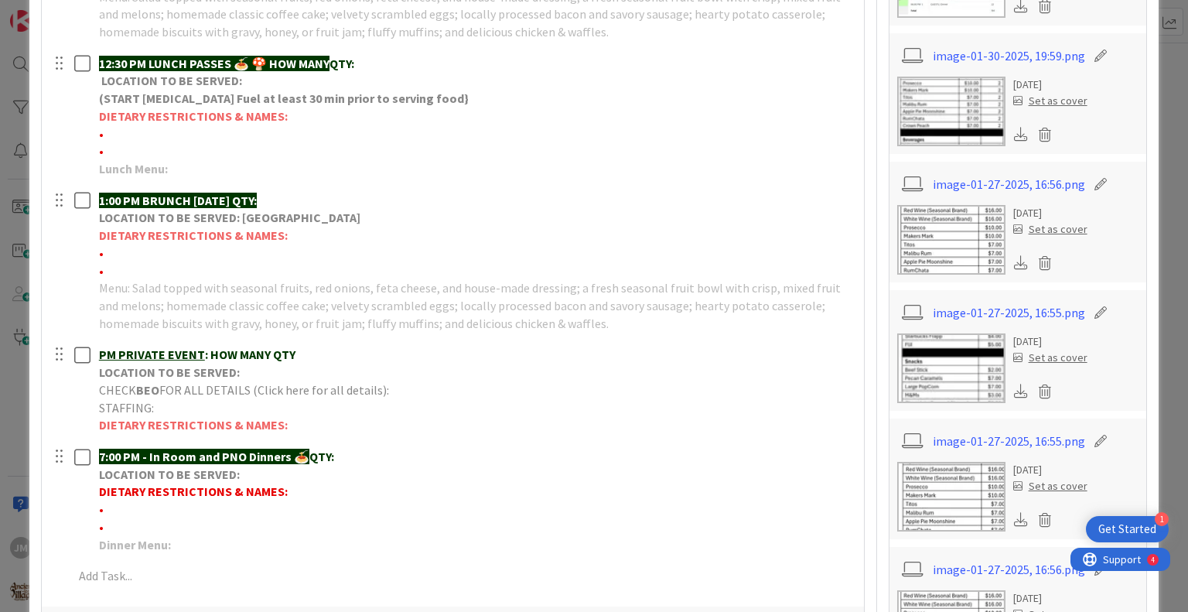
scroll to position [773, 0]
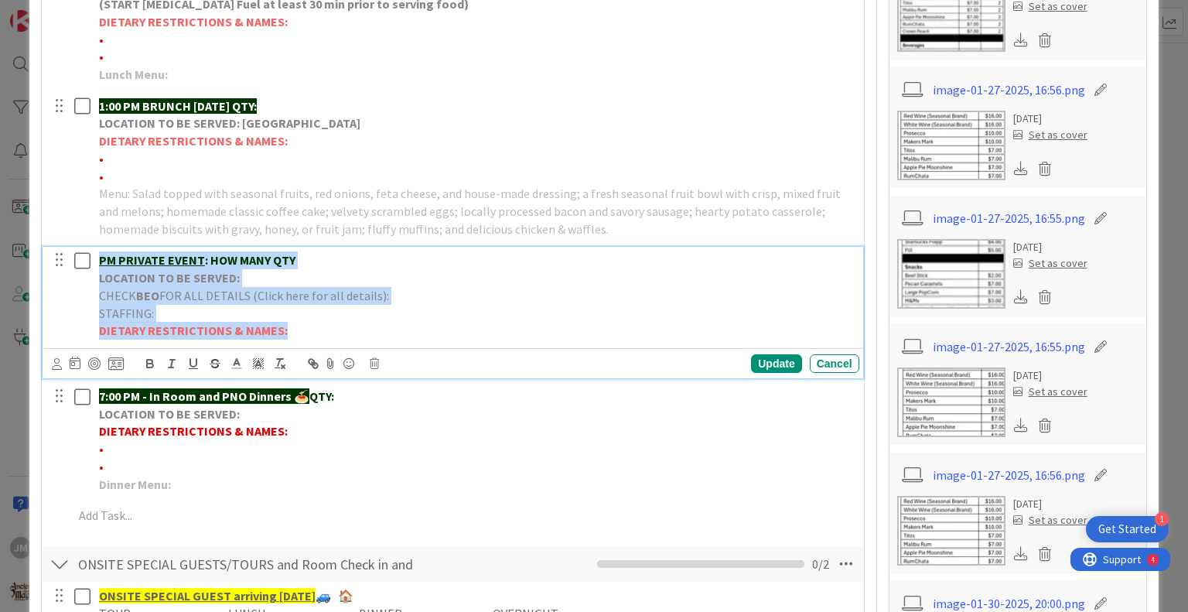
drag, startPoint x: 295, startPoint y: 351, endPoint x: 96, endPoint y: 280, distance: 211.0
click at [96, 280] on div "PM PRIVATE EVENT : HOW MANY QTY LOCATION TO BE SERVED: CHECK BEO FOR ALL DETAIL…" at bounding box center [476, 295] width 766 height 97
copy div "PM PRIVATE EVENT : HOW MANY QTY LOCATION TO BE SERVED: CHECK BEO FOR ALL DETAIL…"
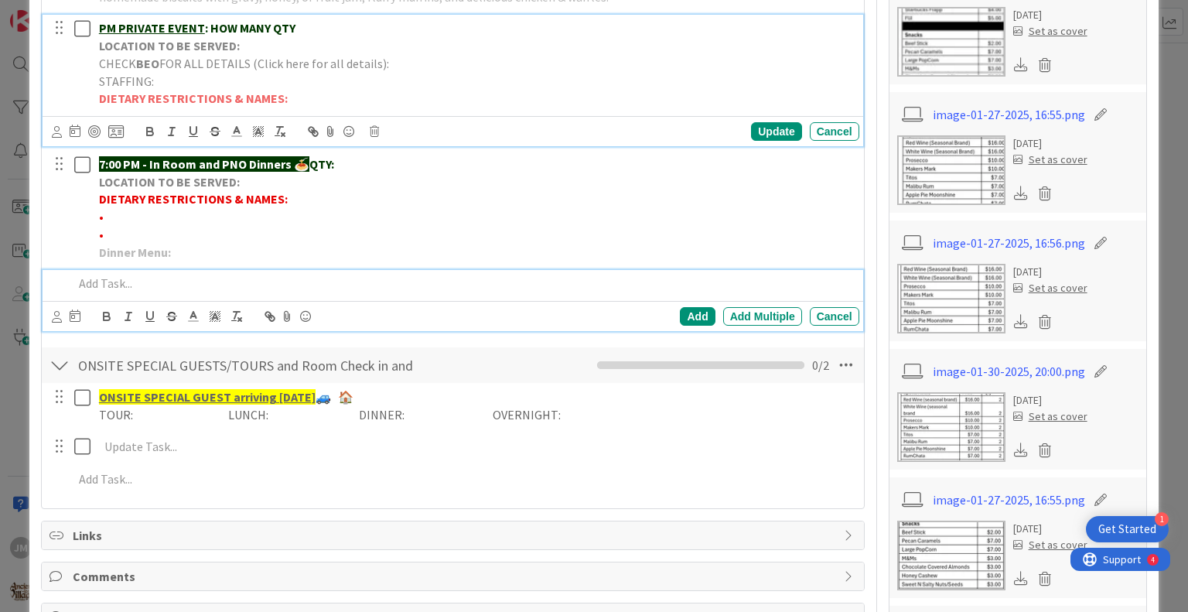
click at [261, 292] on p at bounding box center [462, 283] width 779 height 18
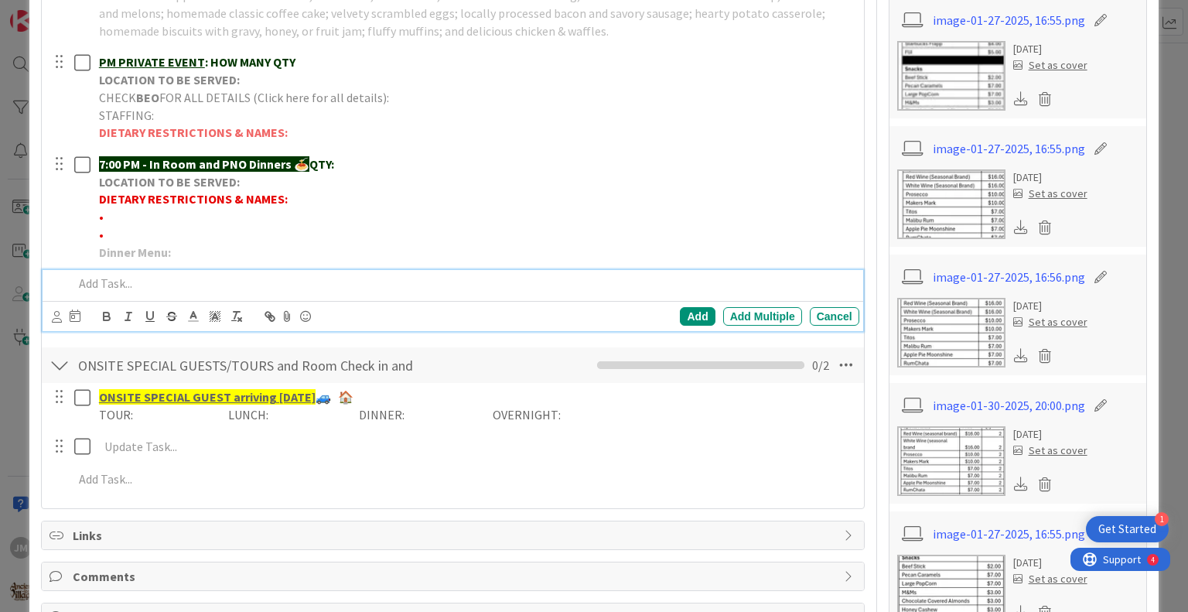
paste div
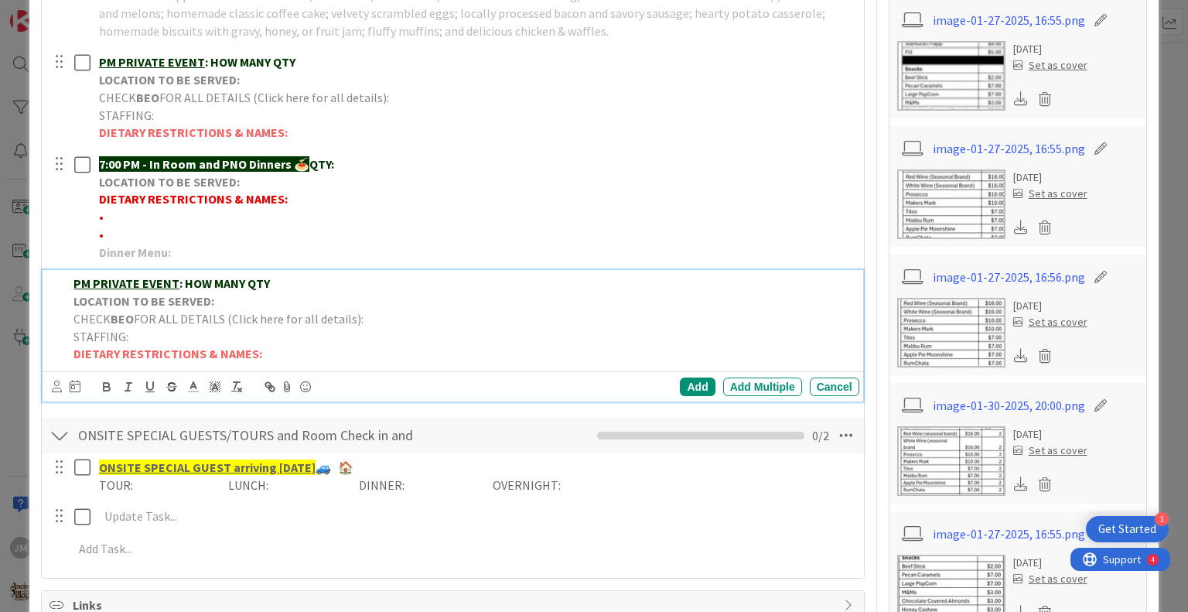
click at [272, 292] on p "PM PRIVATE EVENT : HOW MANY QTY" at bounding box center [462, 283] width 779 height 18
click at [266, 292] on p "PM University Family Physician" at bounding box center [462, 283] width 779 height 18
click at [377, 328] on p "CHECK BEO FOR ALL DETAILS (Click here for all details):" at bounding box center [462, 319] width 779 height 18
drag, startPoint x: 361, startPoint y: 333, endPoint x: 822, endPoint y: 333, distance: 460.8
click at [822, 328] on p "CHECK BEO FOR ALL DETAILS (Click here for all details): [URL][DOMAIN_NAME]" at bounding box center [462, 319] width 779 height 18
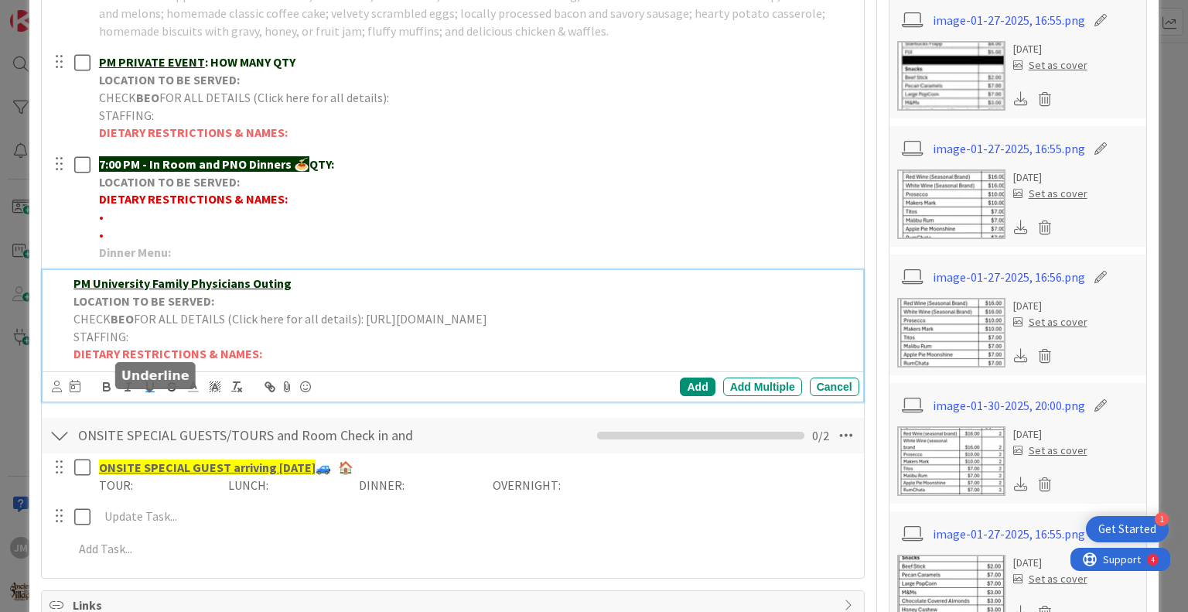
click at [152, 394] on icon "button" at bounding box center [150, 387] width 14 height 14
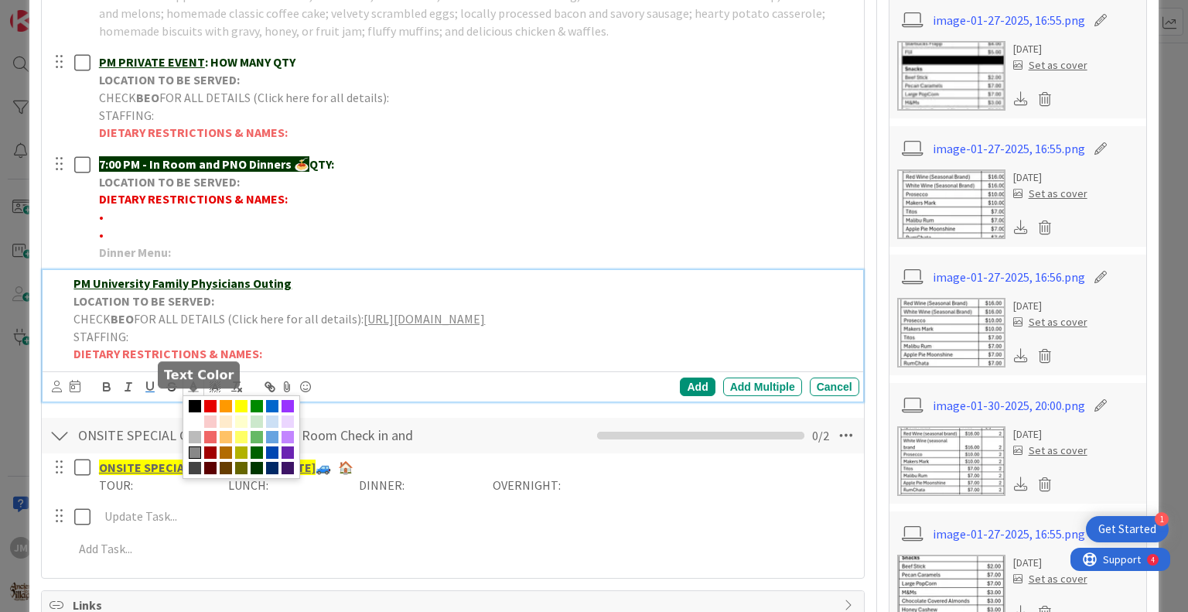
click at [192, 394] on icon at bounding box center [193, 387] width 14 height 14
click at [270, 412] on span at bounding box center [272, 406] width 12 height 12
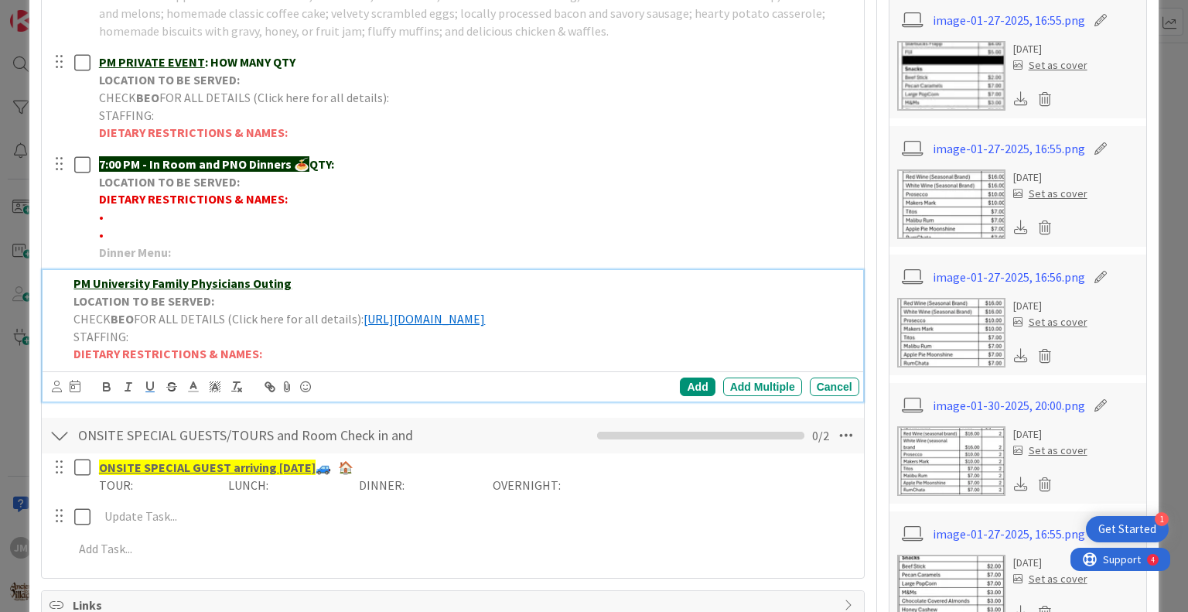
click at [231, 310] on p "LOCATION TO BE SERVED:" at bounding box center [462, 301] width 779 height 18
click at [74, 291] on u "PM University Family Physicians Outing" at bounding box center [182, 282] width 218 height 15
click at [231, 310] on p "LOCATION TO BE SERVED:" at bounding box center [462, 301] width 779 height 18
click at [213, 308] on strong "LOCATION TO BE SERVED:[GEOGRAPHIC_DATA]" at bounding box center [202, 300] width 259 height 15
click at [300, 310] on p "LOCATION TO BE SERVED: [GEOGRAPHIC_DATA]" at bounding box center [462, 301] width 779 height 18
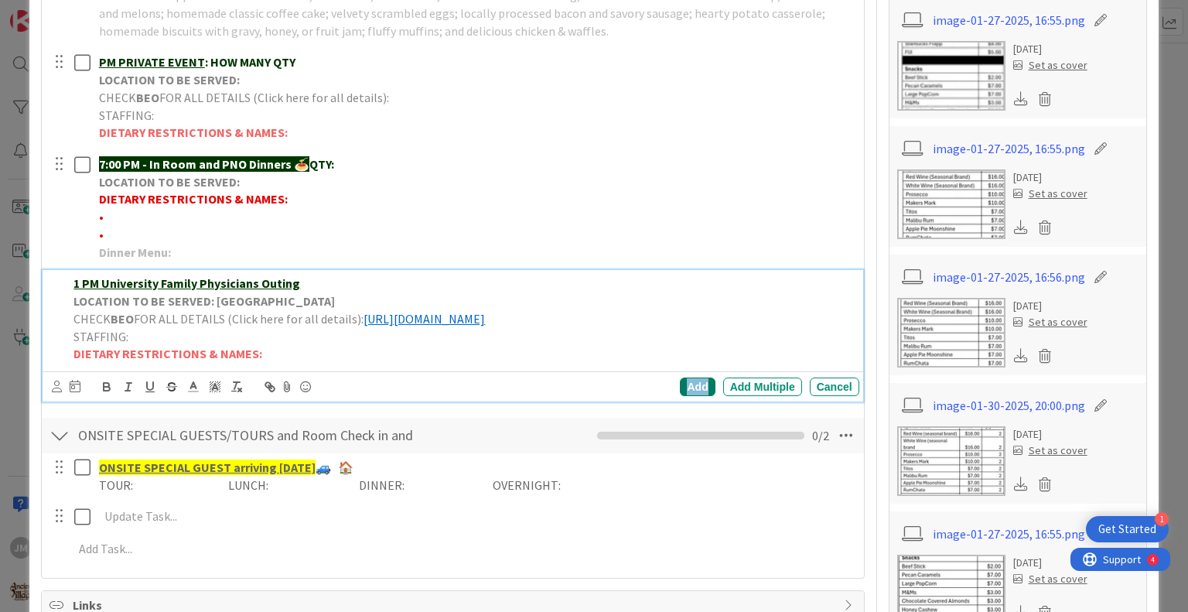
click at [687, 396] on div "Add" at bounding box center [697, 386] width 35 height 19
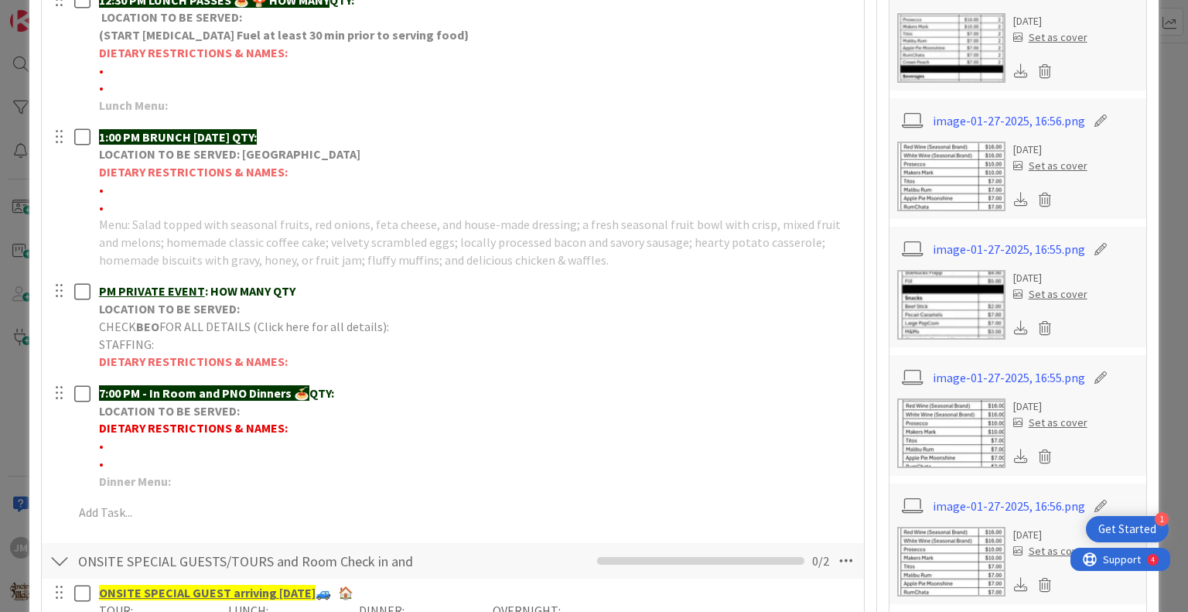
scroll to position [717, 0]
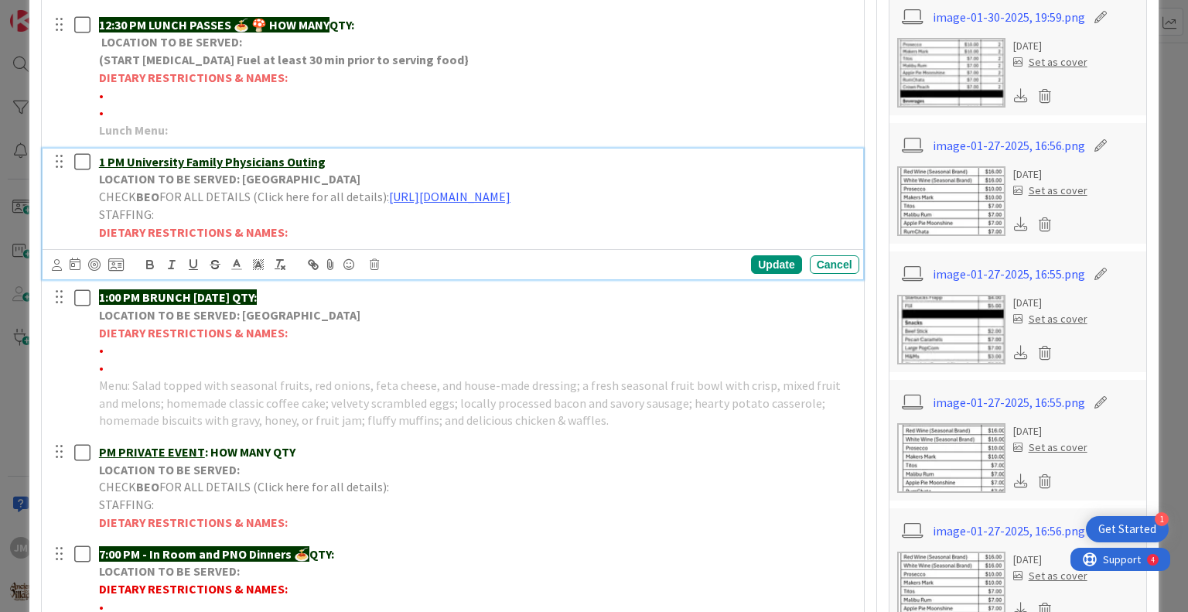
click at [329, 171] on p "1 PM University Family Physicians Outing" at bounding box center [476, 162] width 754 height 18
drag, startPoint x: 315, startPoint y: 180, endPoint x: 99, endPoint y: 158, distance: 217.6
click at [99, 158] on div "8:00 - 9:30 AM Breakfast QTY: LOCATION TO BE PICKED UP AT: WILLOWS LANDING FRID…" at bounding box center [452, 157] width 806 height 1072
click at [147, 268] on icon "button" at bounding box center [150, 266] width 6 height 4
click at [149, 271] on icon "button" at bounding box center [150, 264] width 14 height 14
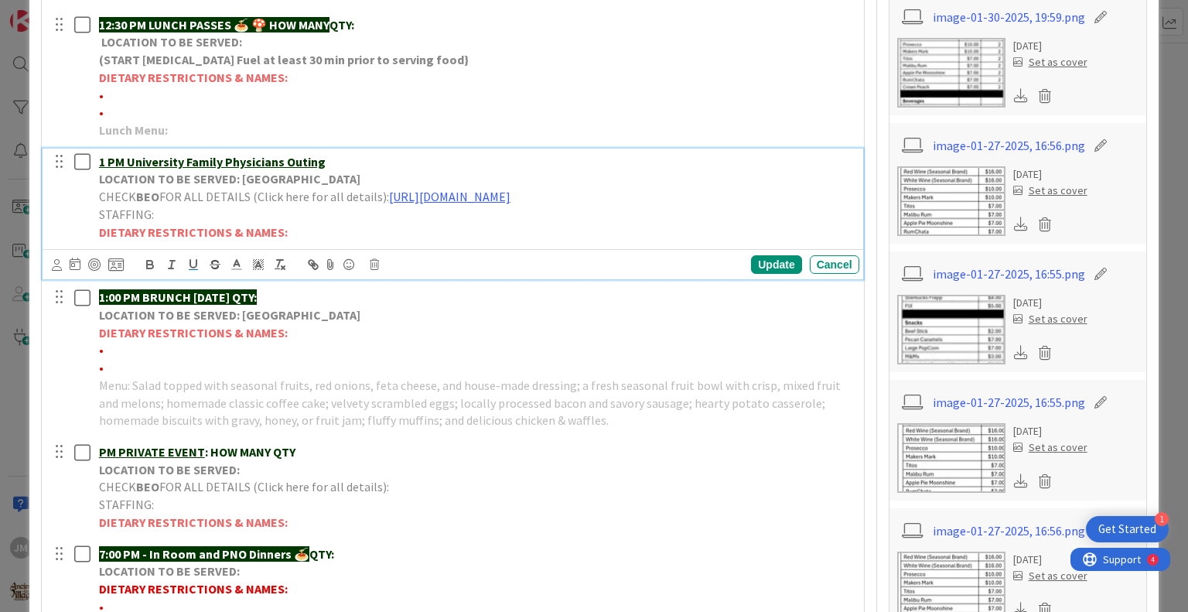
click at [393, 188] on p "LOCATION TO BE SERVED: [GEOGRAPHIC_DATA]" at bounding box center [476, 179] width 754 height 18
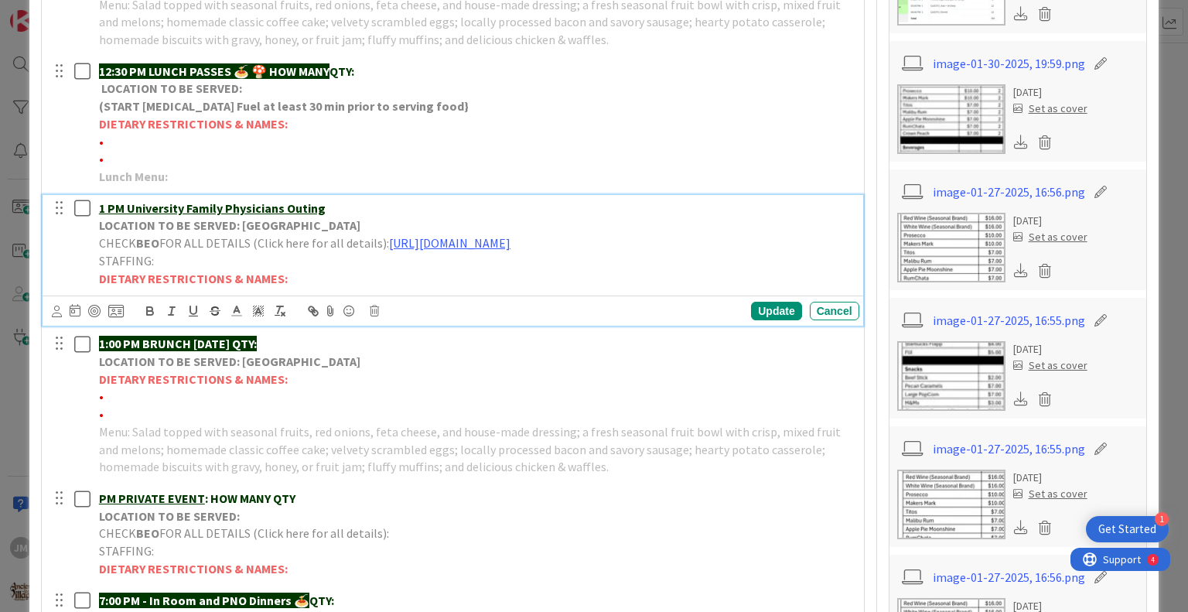
scroll to position [640, 0]
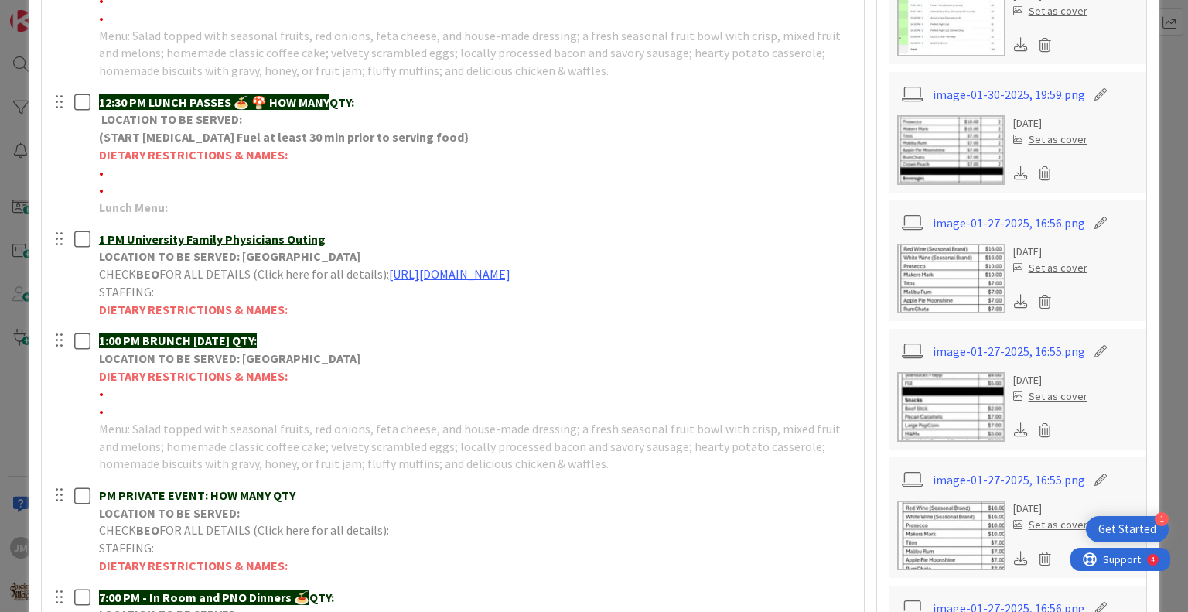
click at [770, 360] on div "8:00 - 9:30 AM Breakfast QTY: LOCATION TO BE PICKED UP AT: WILLOWS LANDING FRID…" at bounding box center [452, 217] width 806 height 1038
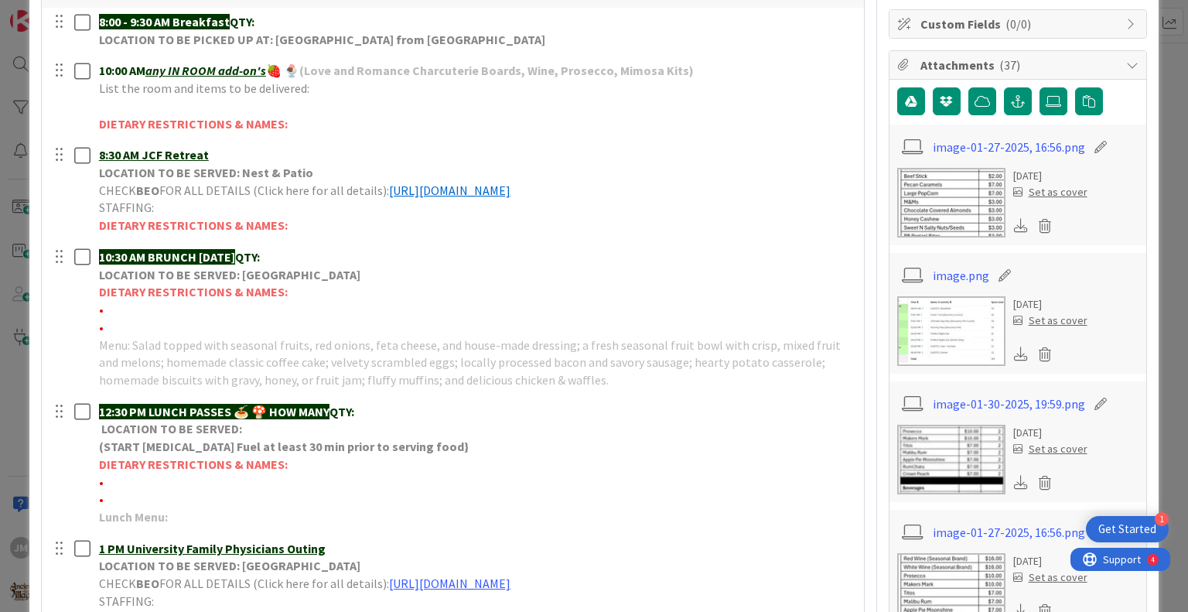
scroll to position [0, 0]
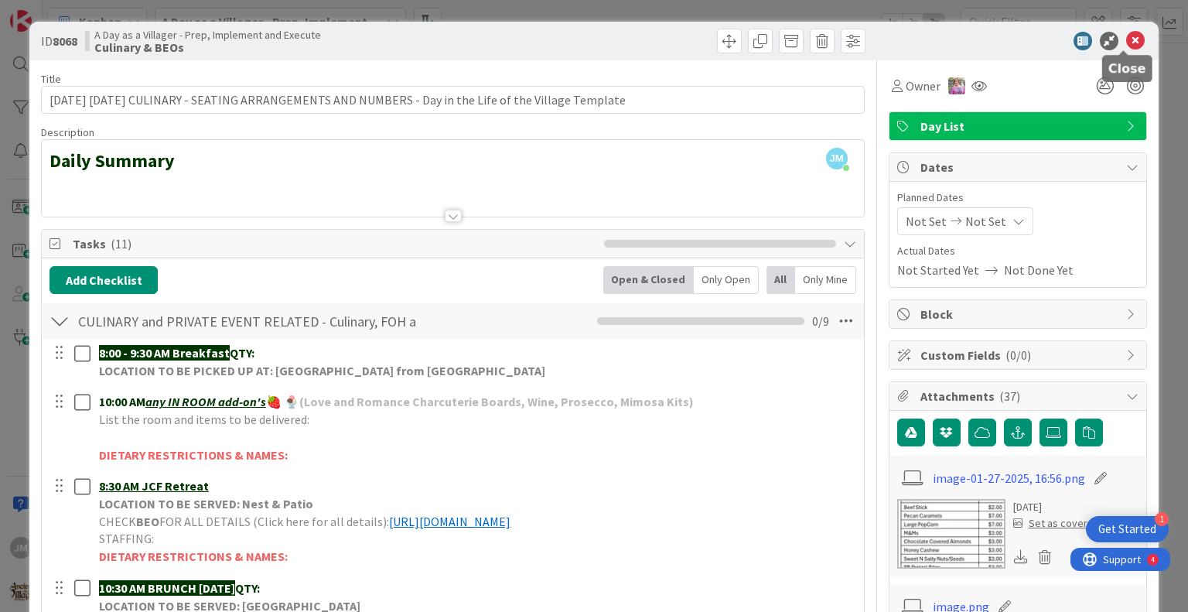
click at [1126, 39] on icon at bounding box center [1135, 41] width 19 height 19
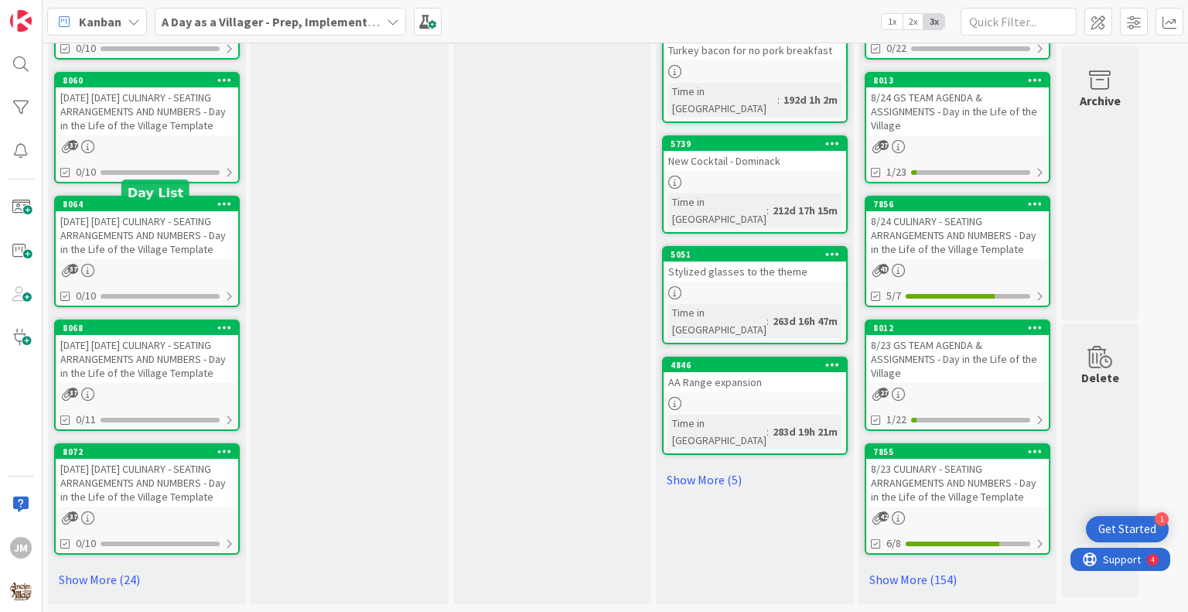
scroll to position [823, 0]
click at [101, 364] on div "[DATE] [DATE] CULINARY - SEATING ARRANGEMENTS AND NUMBERS - Day in the Life of …" at bounding box center [147, 359] width 182 height 48
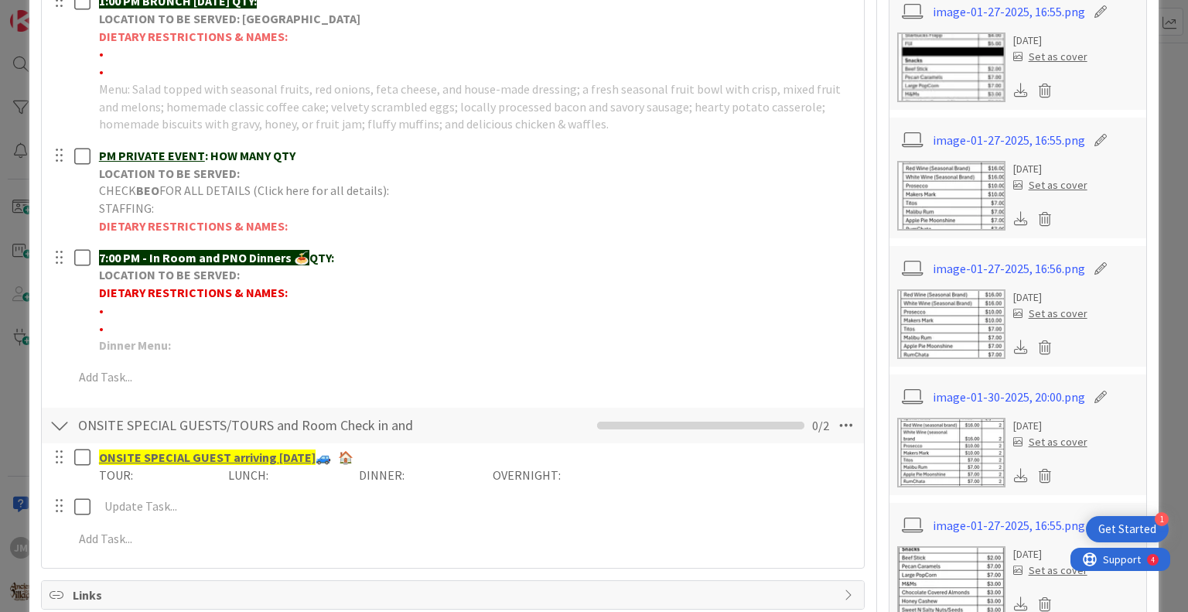
scroll to position [928, 0]
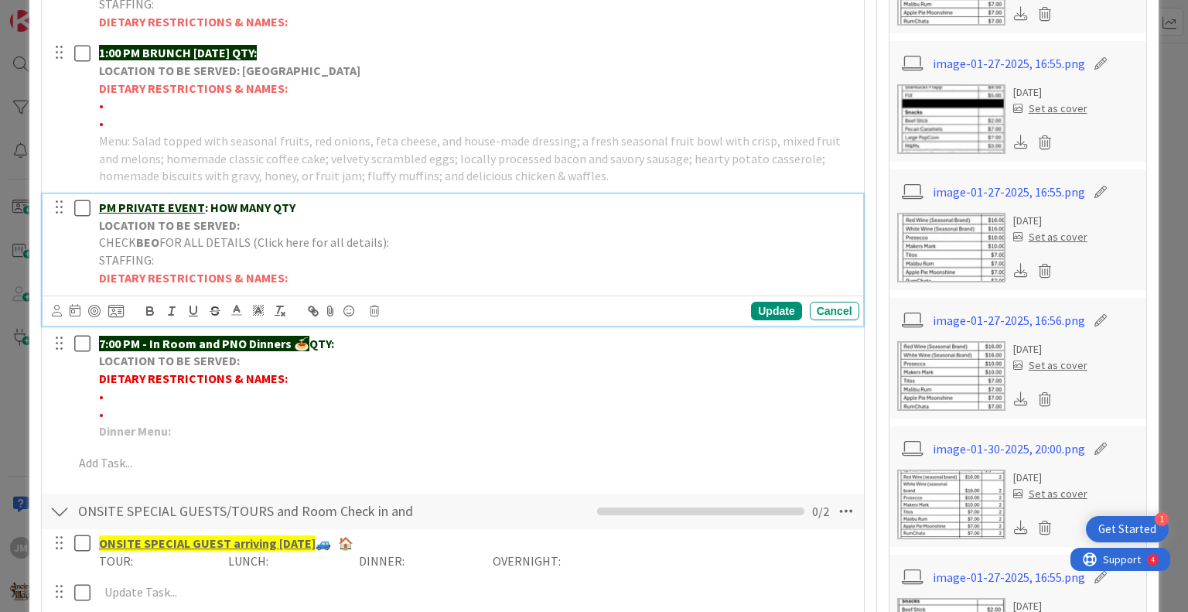
click at [312, 216] on p "PM PRIVATE EVENT : HOW MANY QTY" at bounding box center [476, 208] width 754 height 18
click at [248, 216] on p "PM ALV Event Elixirs" at bounding box center [476, 208] width 754 height 18
click at [99, 215] on u "PM ALV Event Elixirs & Eats" at bounding box center [173, 206] width 149 height 15
click at [281, 216] on p "6:30 PM ALV Event Elixirs & Eats" at bounding box center [476, 208] width 754 height 18
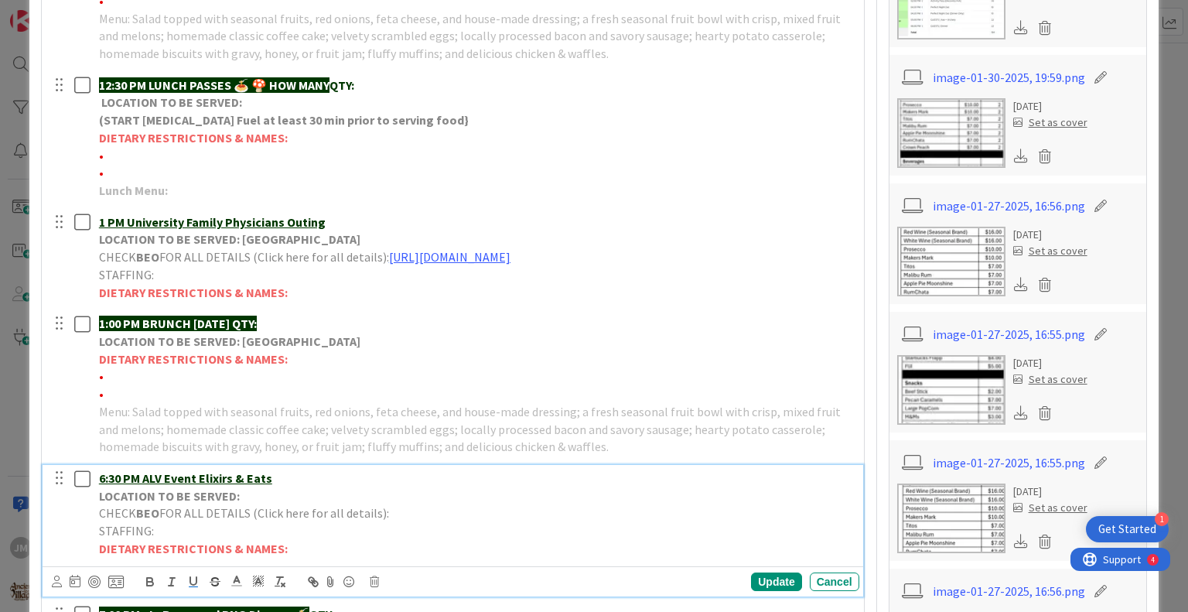
scroll to position [618, 0]
